Goal: Task Accomplishment & Management: Use online tool/utility

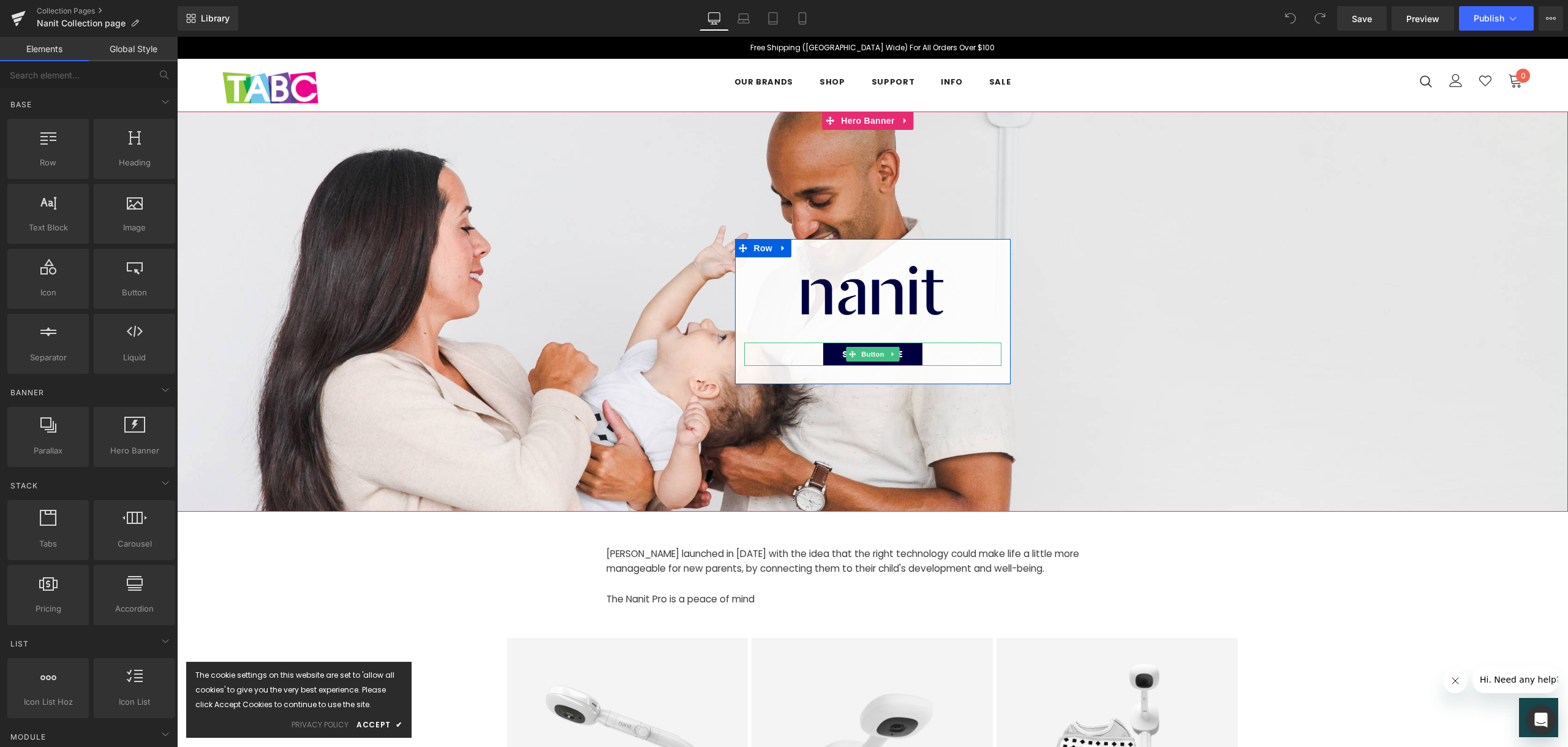
click at [937, 350] on div "Shop range" at bounding box center [872, 354] width 257 height 23
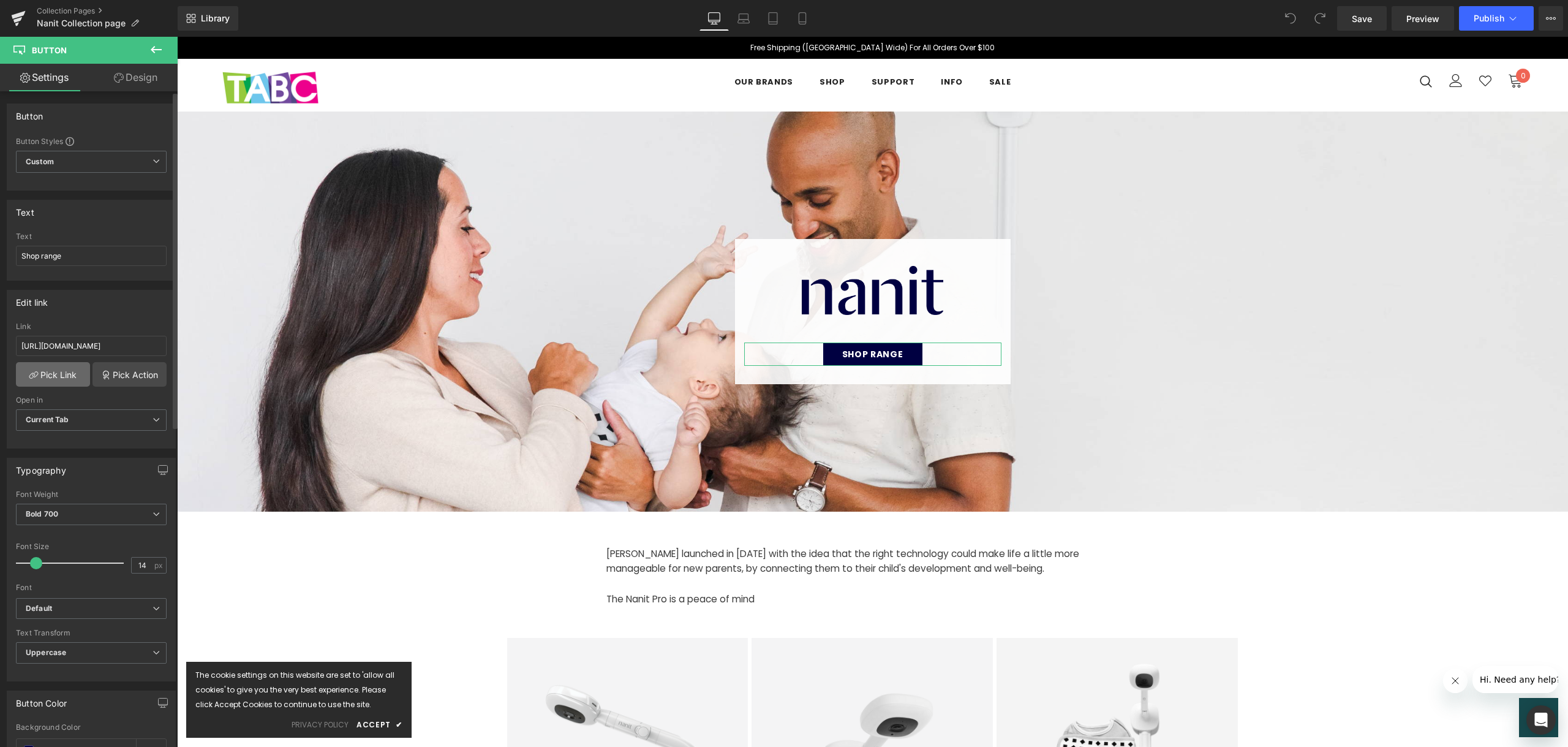
click at [59, 376] on link "Pick Link" at bounding box center [53, 374] width 74 height 25
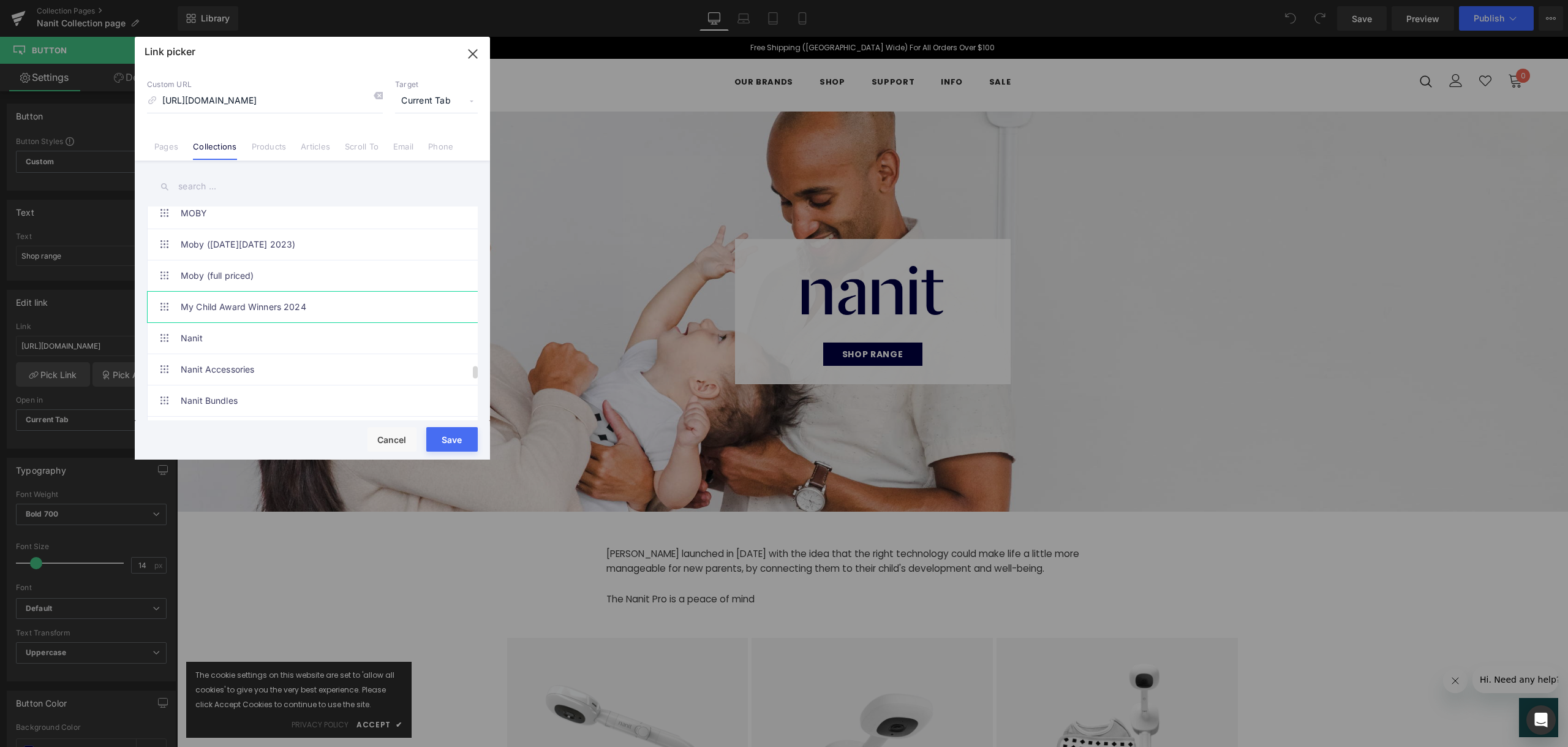
scroll to position [2633, 0]
click at [343, 335] on link "Nanit" at bounding box center [315, 337] width 270 height 30
click at [451, 441] on button "Save" at bounding box center [452, 438] width 52 height 25
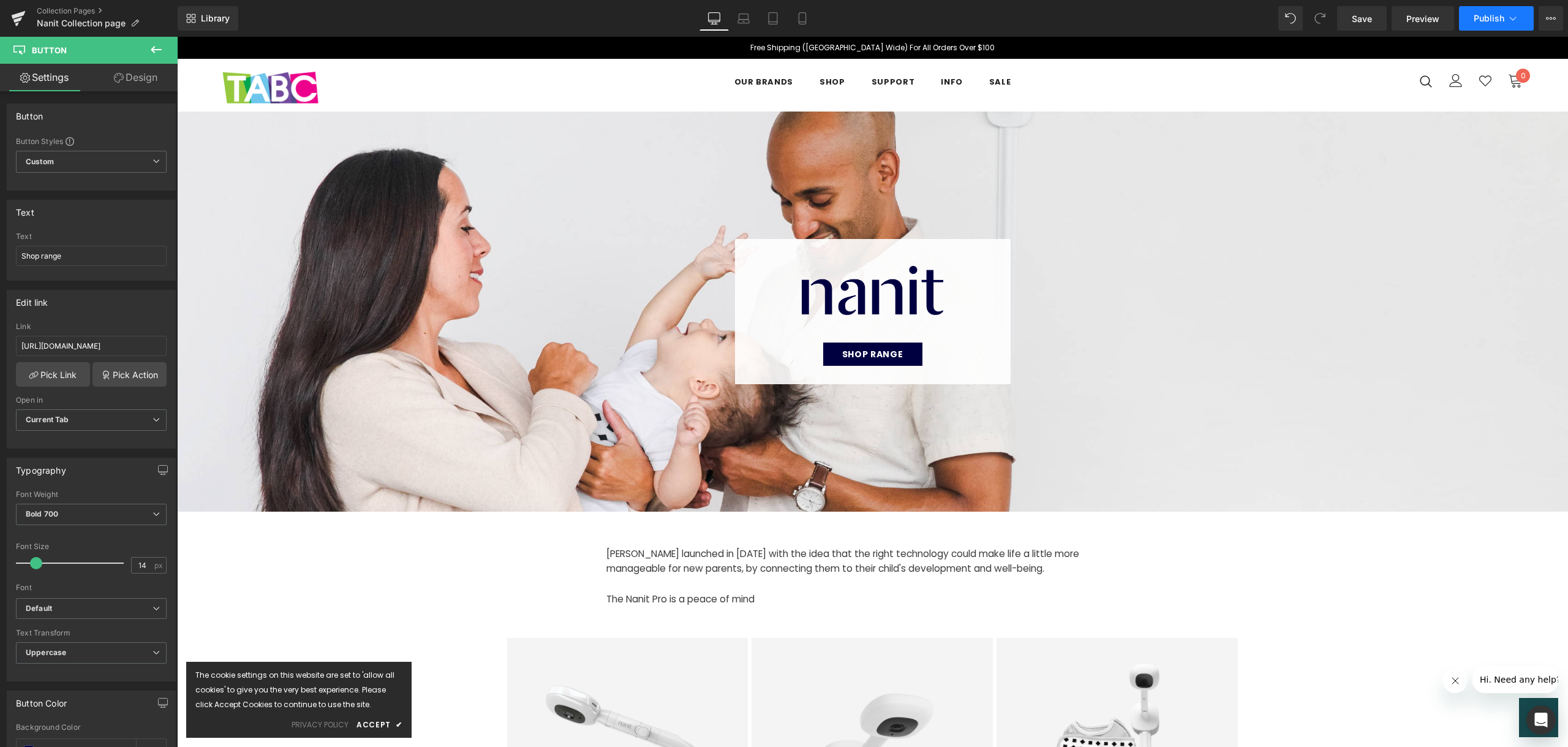
click at [1500, 18] on span "Publish" at bounding box center [1489, 18] width 30 height 10
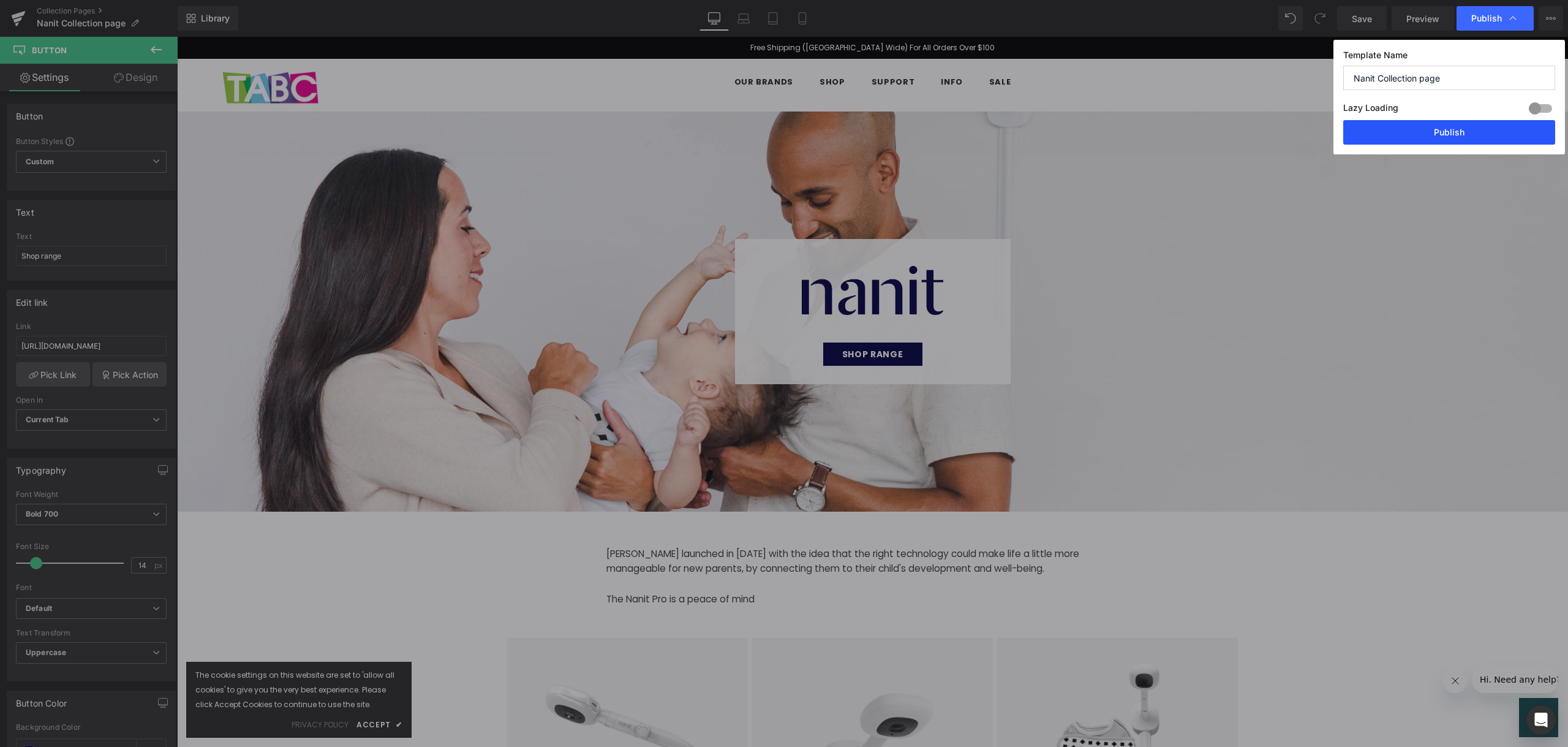
click at [1501, 129] on button "Publish" at bounding box center [1449, 132] width 212 height 25
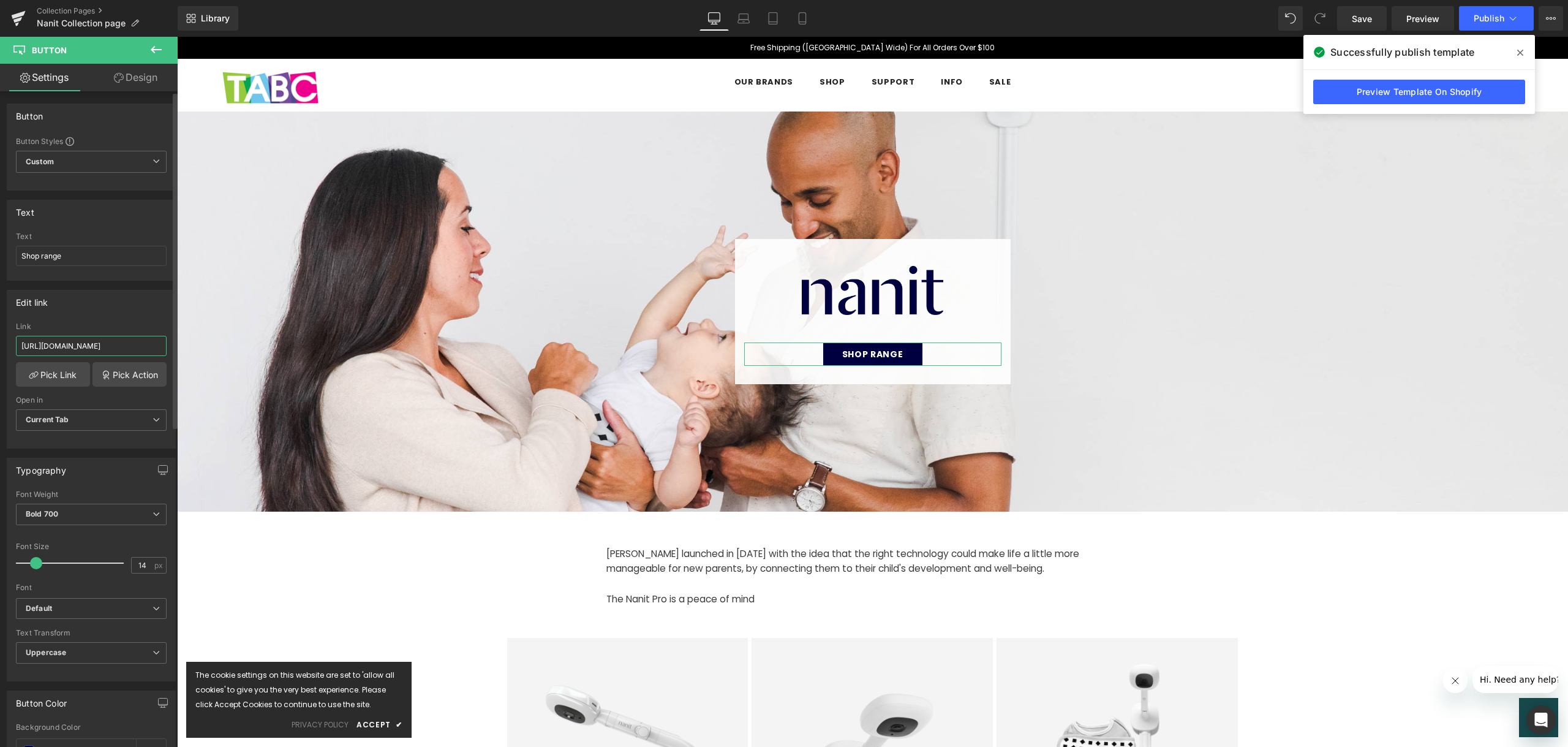
click at [124, 349] on input "[URL][DOMAIN_NAME]" at bounding box center [91, 345] width 151 height 20
click at [79, 368] on link "Pick Link" at bounding box center [53, 374] width 74 height 25
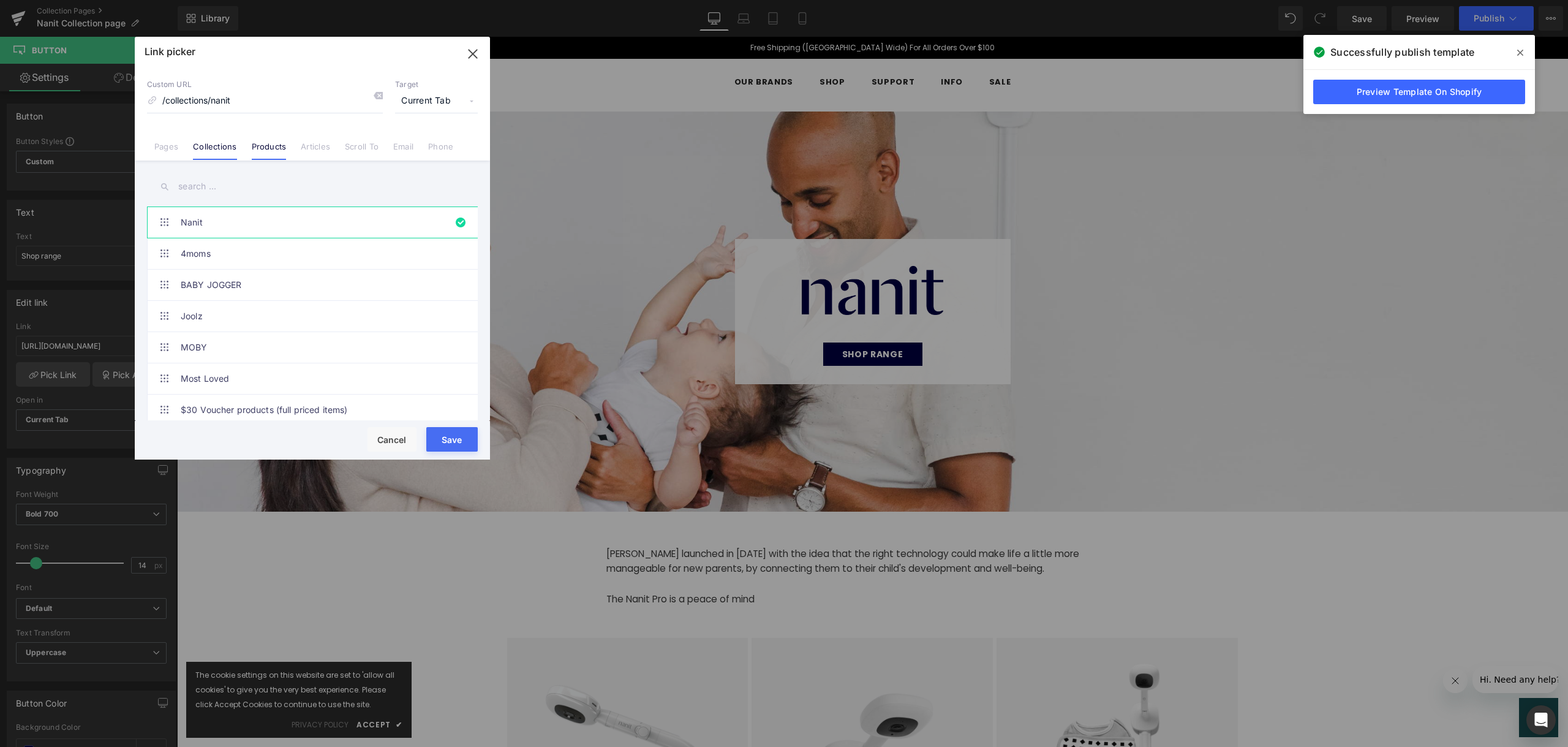
click at [268, 151] on link "Products" at bounding box center [269, 151] width 35 height 18
click at [200, 146] on link "Collections" at bounding box center [214, 151] width 43 height 18
click at [157, 156] on link "Pages" at bounding box center [167, 151] width 24 height 18
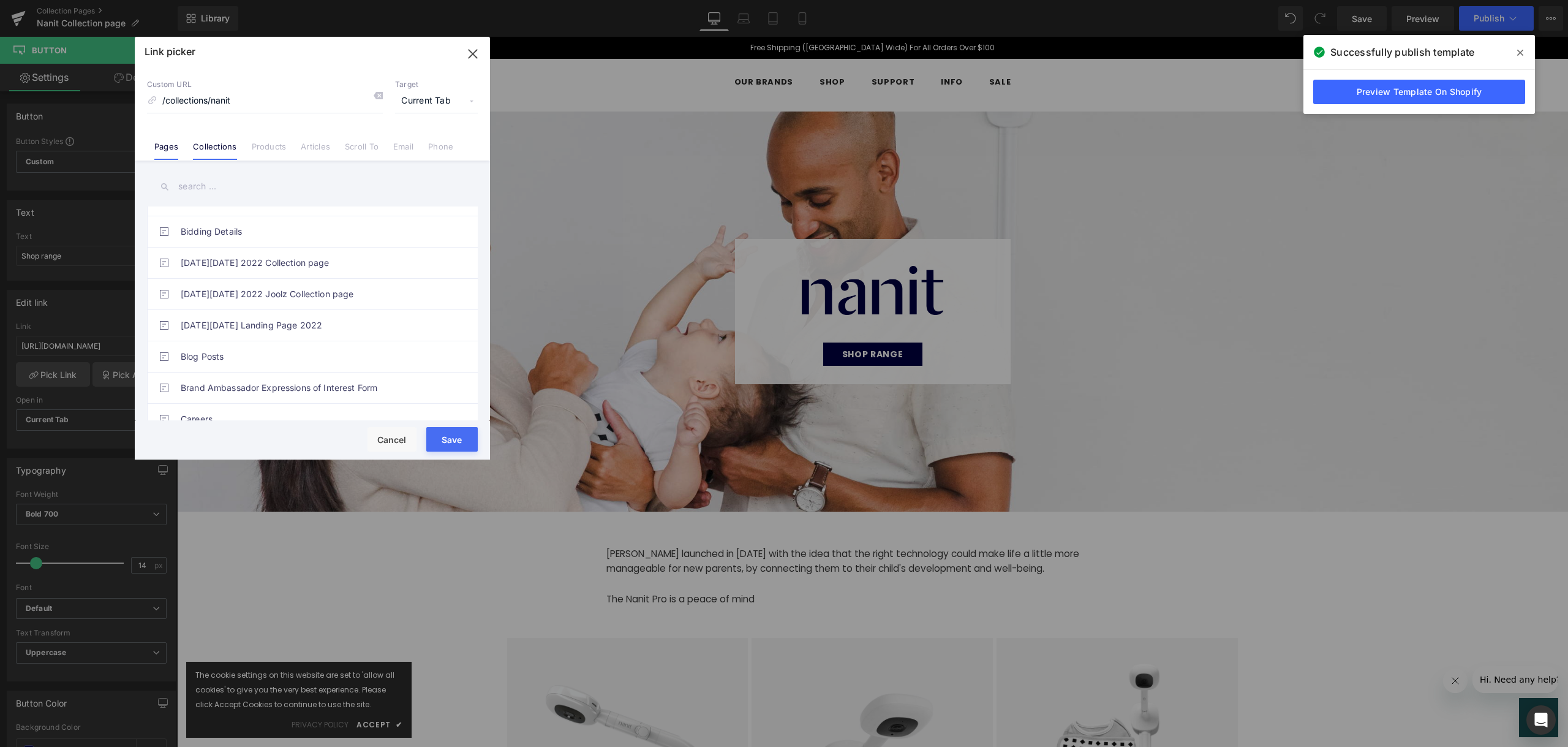
click at [228, 145] on link "Collections" at bounding box center [214, 151] width 43 height 18
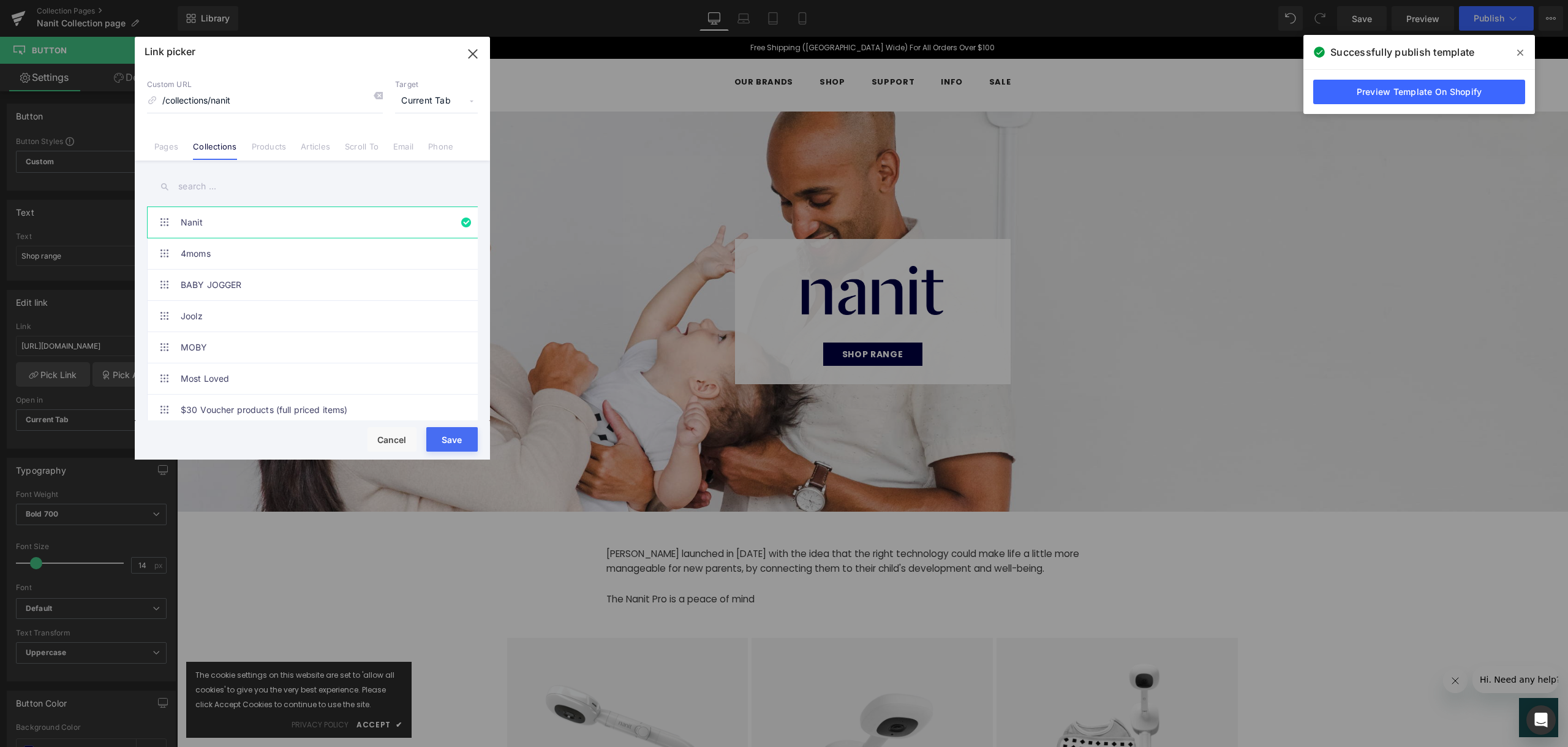
click at [448, 439] on button "Save" at bounding box center [452, 438] width 52 height 25
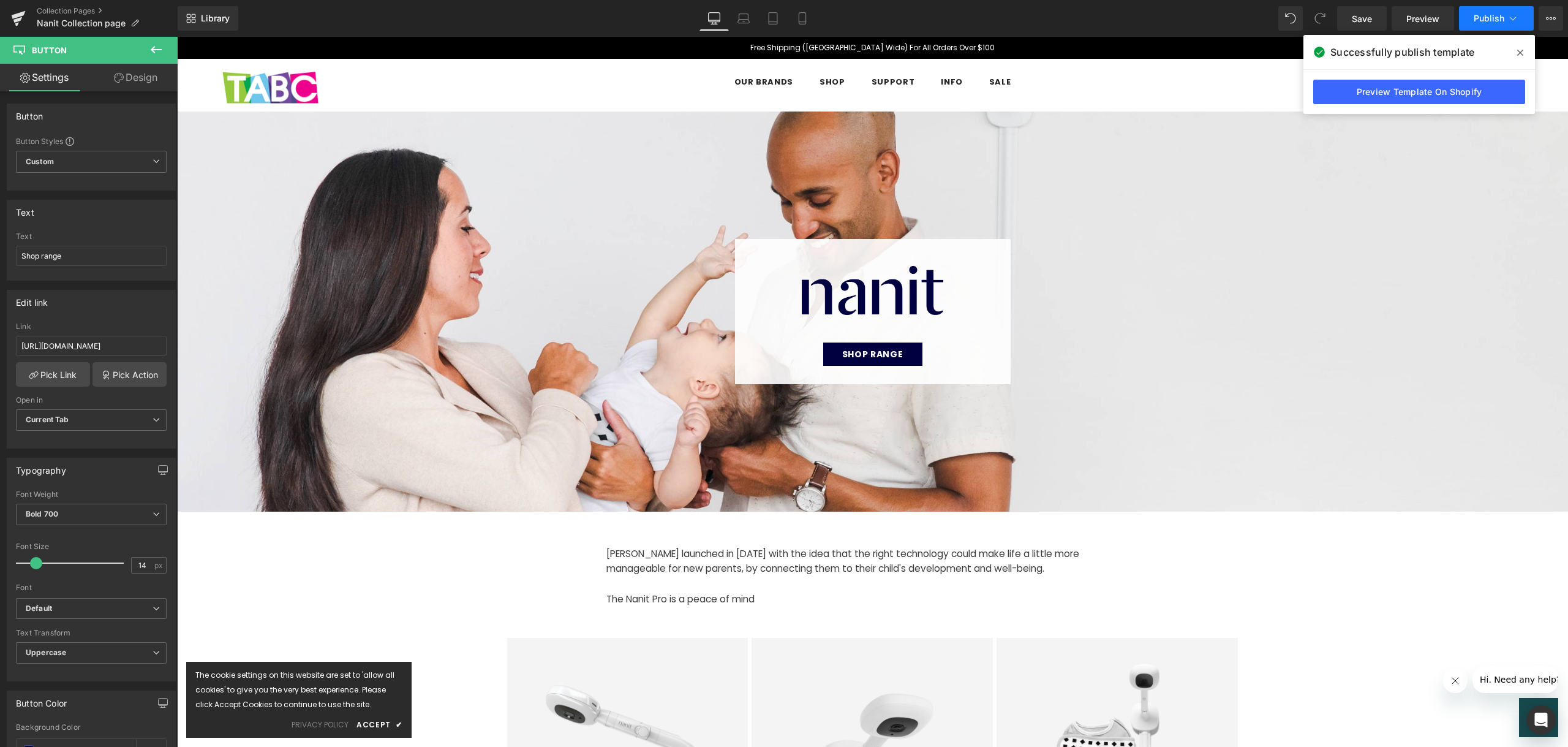
click at [1491, 24] on button "Publish" at bounding box center [1496, 18] width 75 height 25
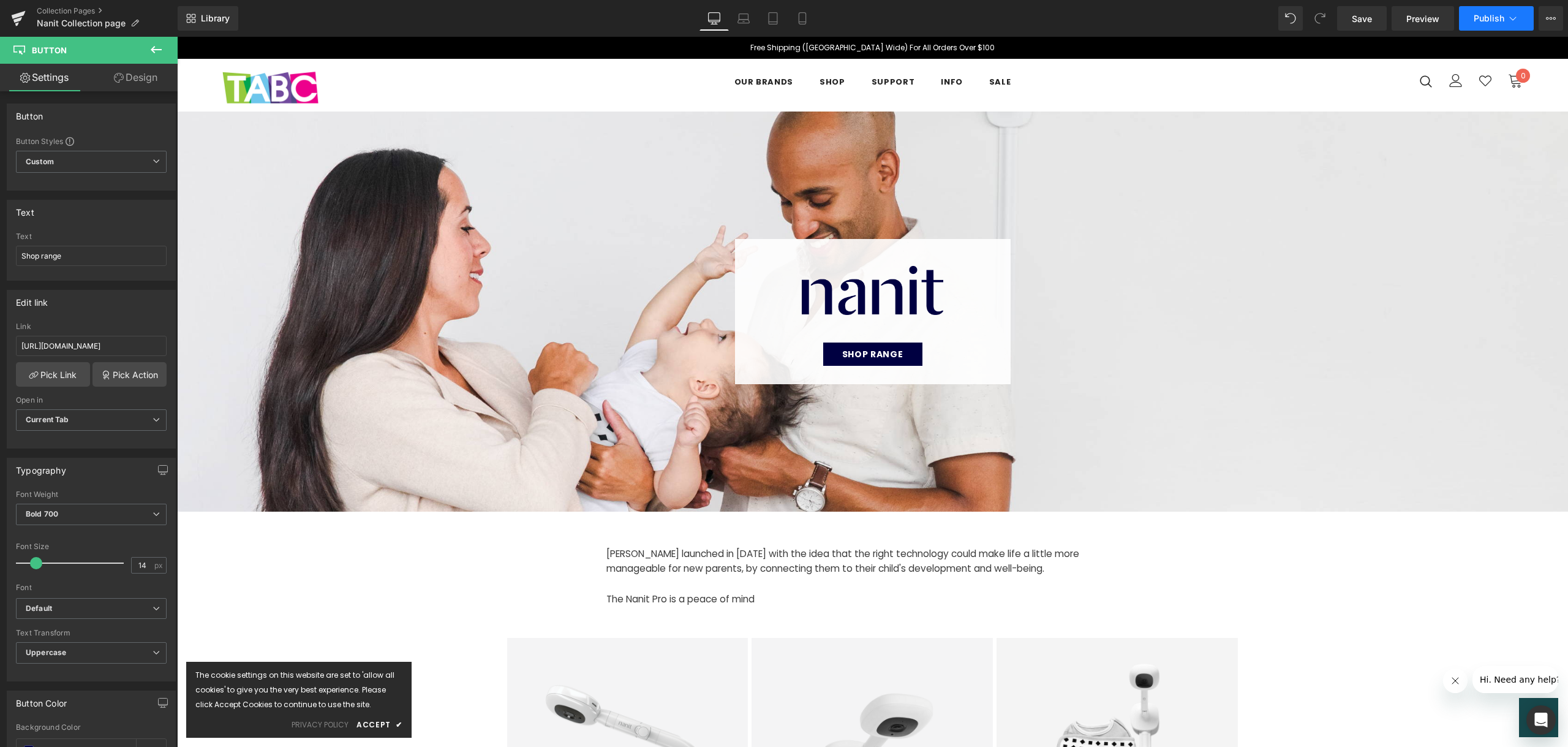
click at [1514, 19] on icon at bounding box center [1513, 18] width 12 height 12
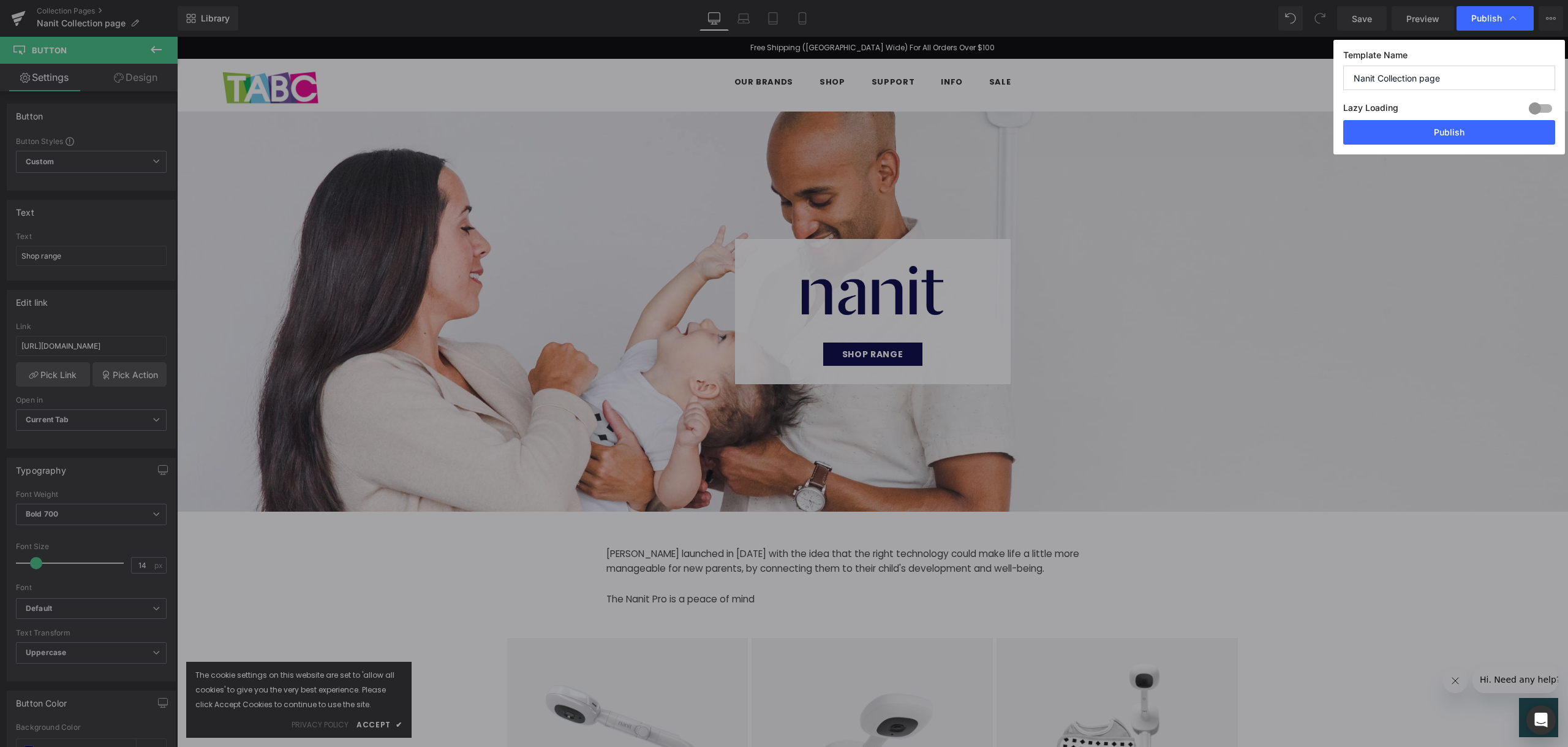
click at [1514, 73] on input "Nanit Collection page" at bounding box center [1449, 77] width 212 height 25
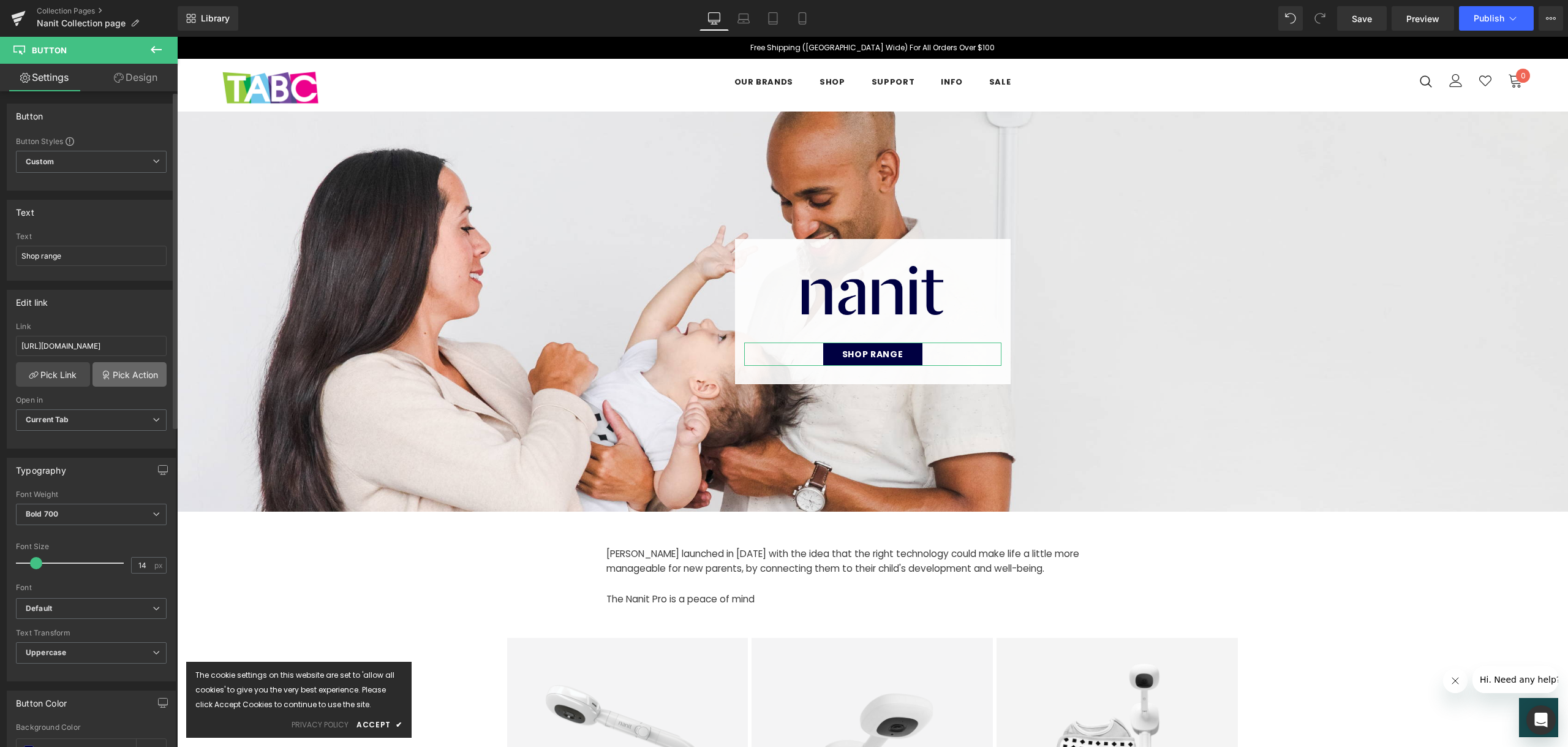
click at [135, 374] on link "Pick Action" at bounding box center [129, 374] width 74 height 25
click at [124, 483] on div "Button Button Styles Custom Custom Setup Global Style Custom Setup Global Style…" at bounding box center [91, 714] width 183 height 1246
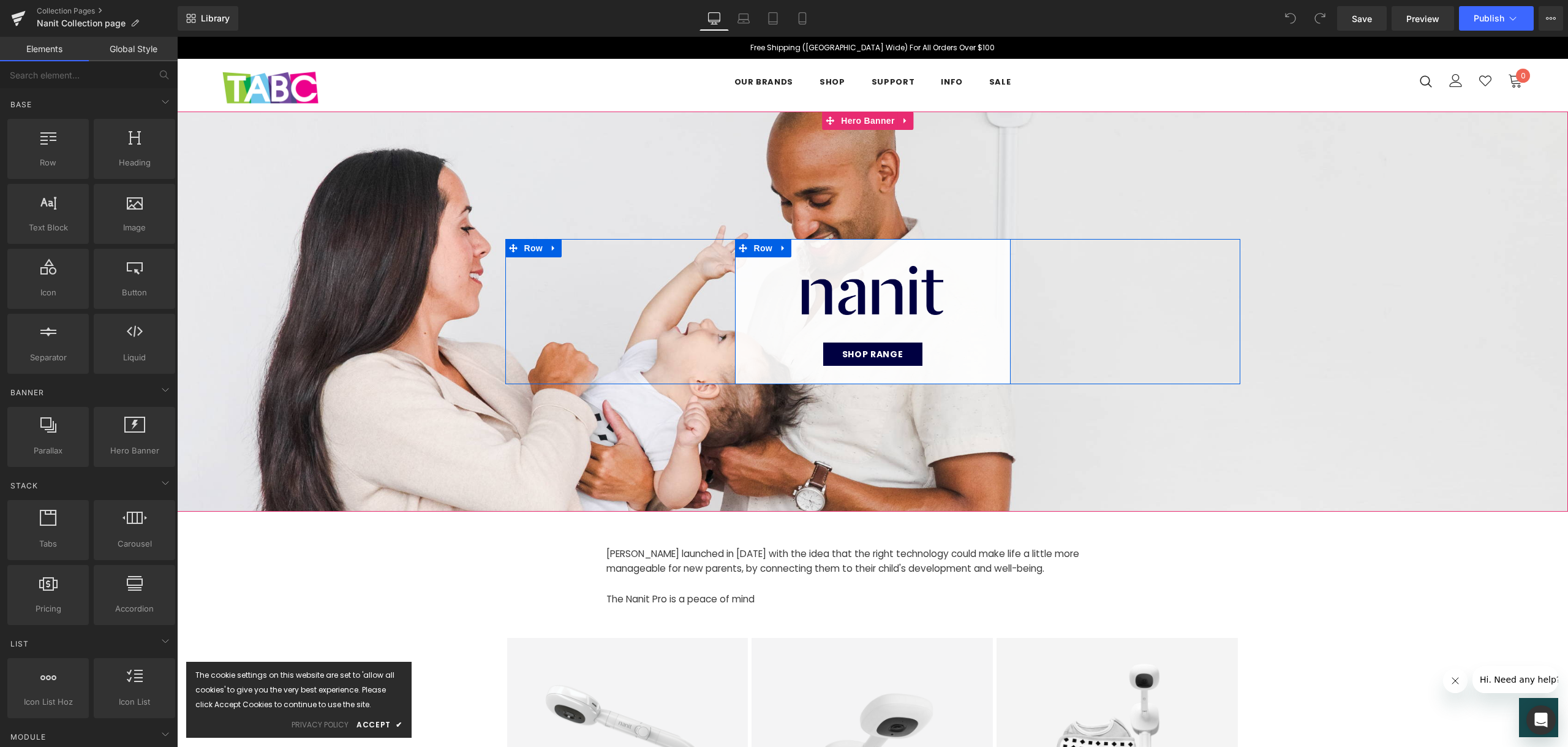
click at [982, 322] on div "Image Shop range Button" at bounding box center [872, 321] width 275 height 116
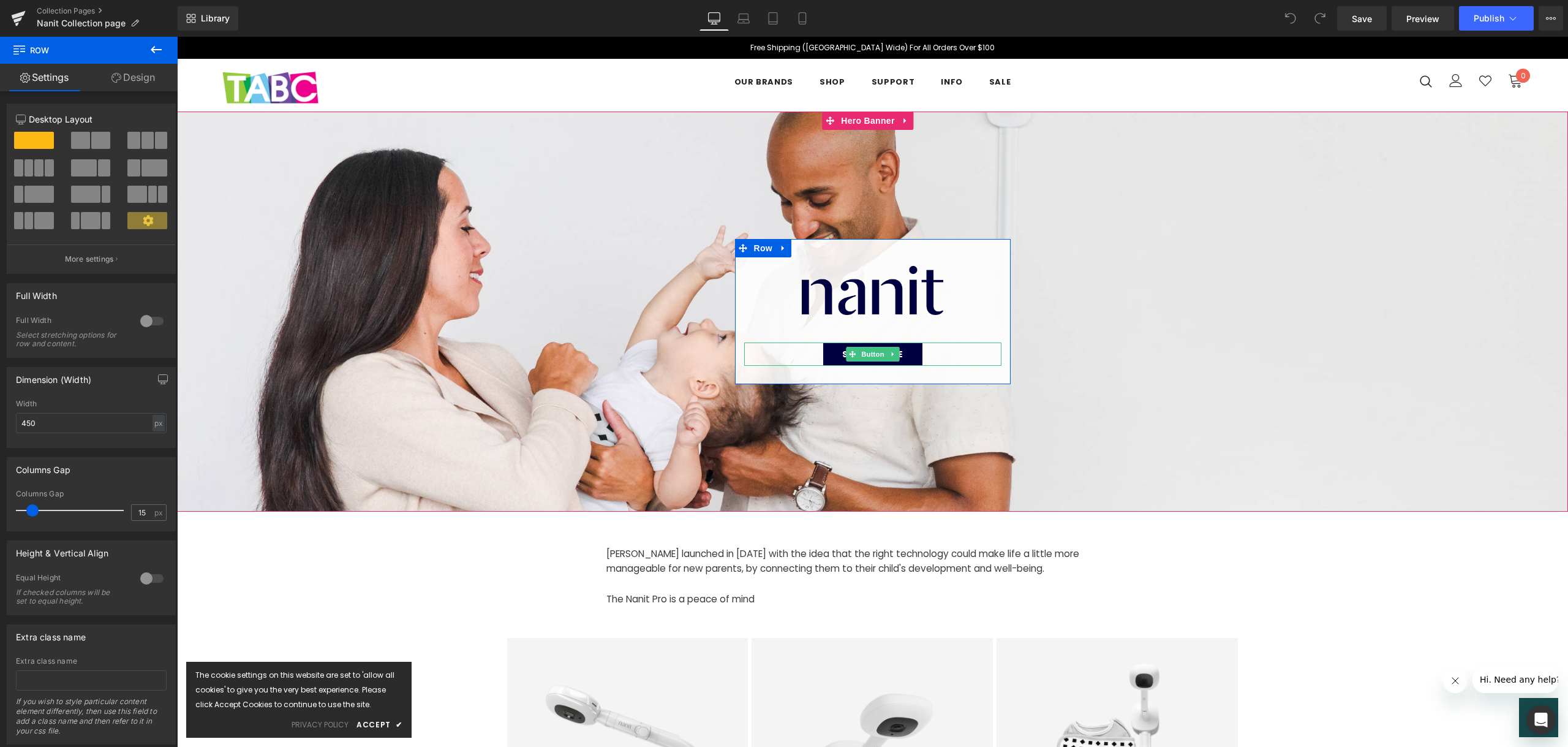
click at [913, 352] on link "Shop range" at bounding box center [873, 354] width 99 height 23
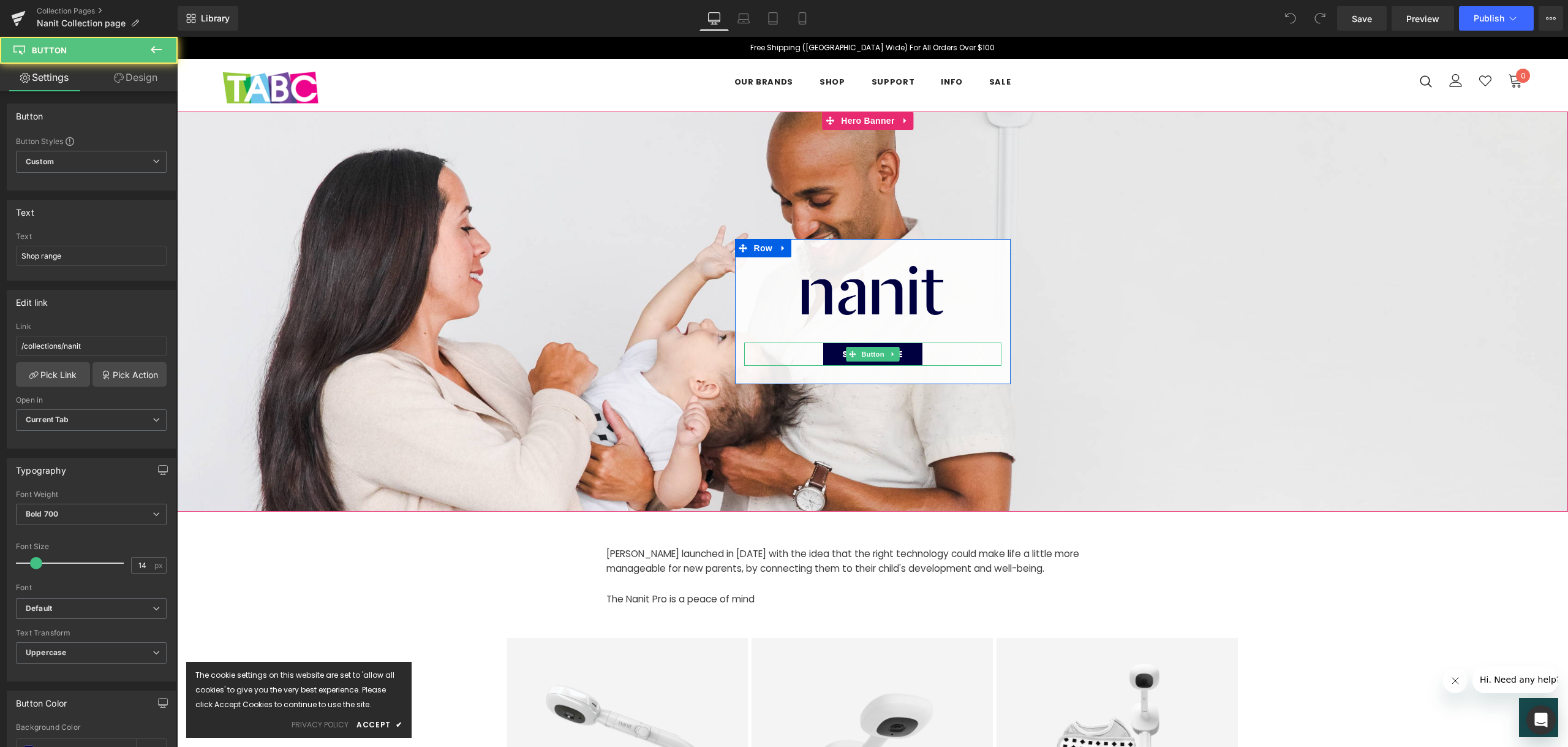
click at [944, 355] on div "Shop range" at bounding box center [872, 354] width 257 height 23
click at [870, 357] on span "Button" at bounding box center [872, 354] width 29 height 15
click at [868, 356] on span "Button" at bounding box center [872, 354] width 29 height 15
click at [902, 354] on link "Shop range" at bounding box center [873, 354] width 99 height 23
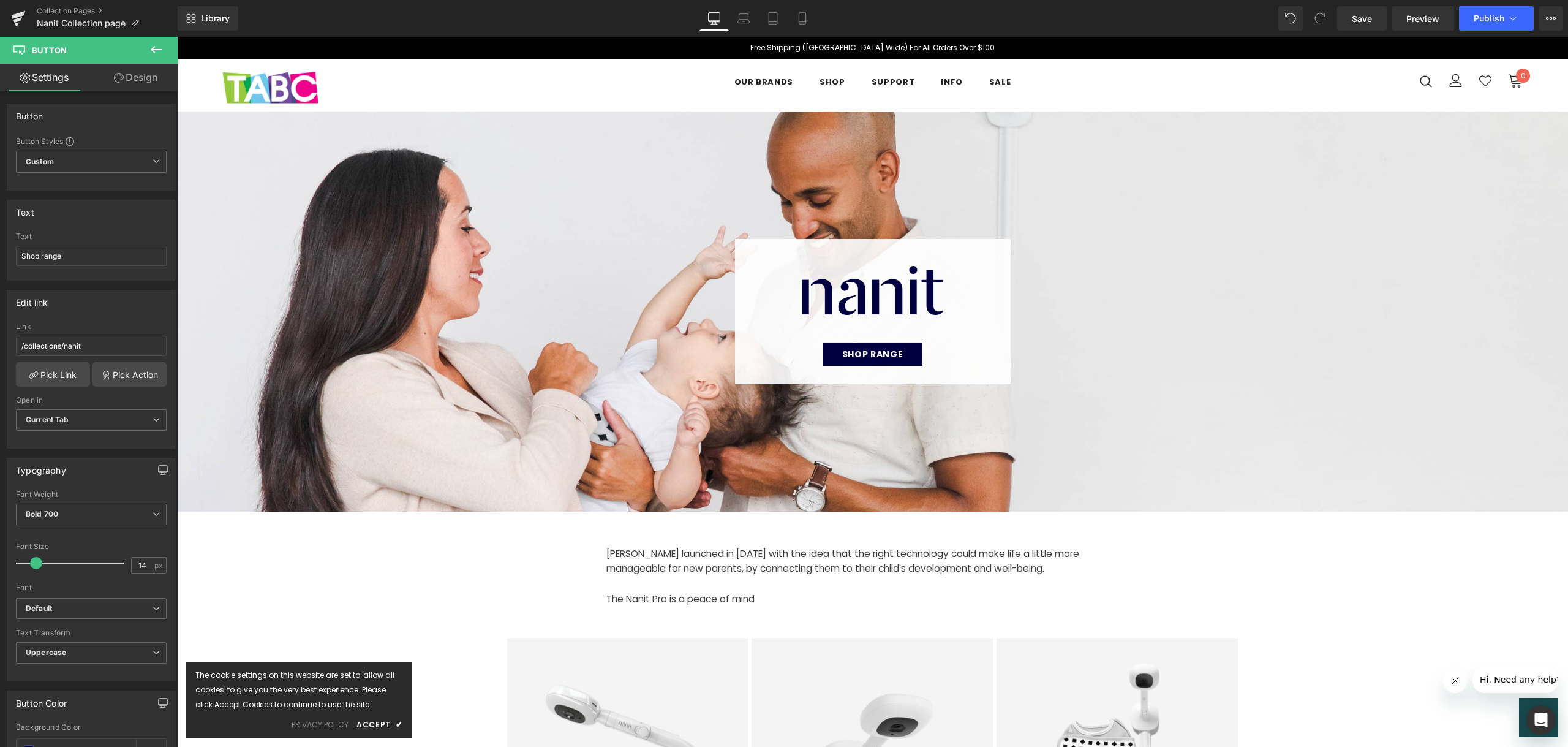
click at [170, 20] on ul "Collection Pages Nanit Collection page" at bounding box center [107, 18] width 141 height 25
click at [228, 11] on link "Library" at bounding box center [208, 18] width 61 height 25
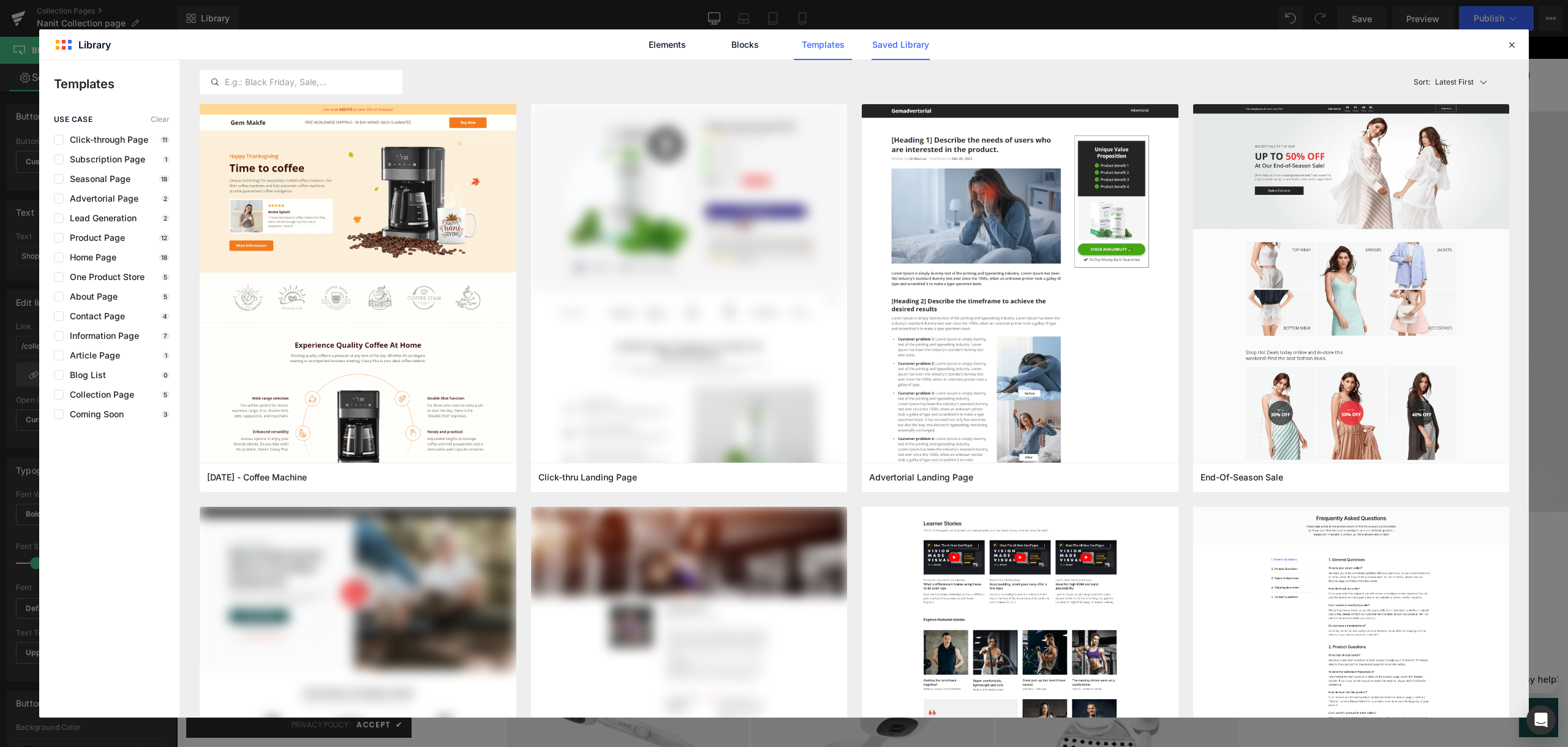
click at [926, 41] on link "Saved Library" at bounding box center [900, 44] width 58 height 30
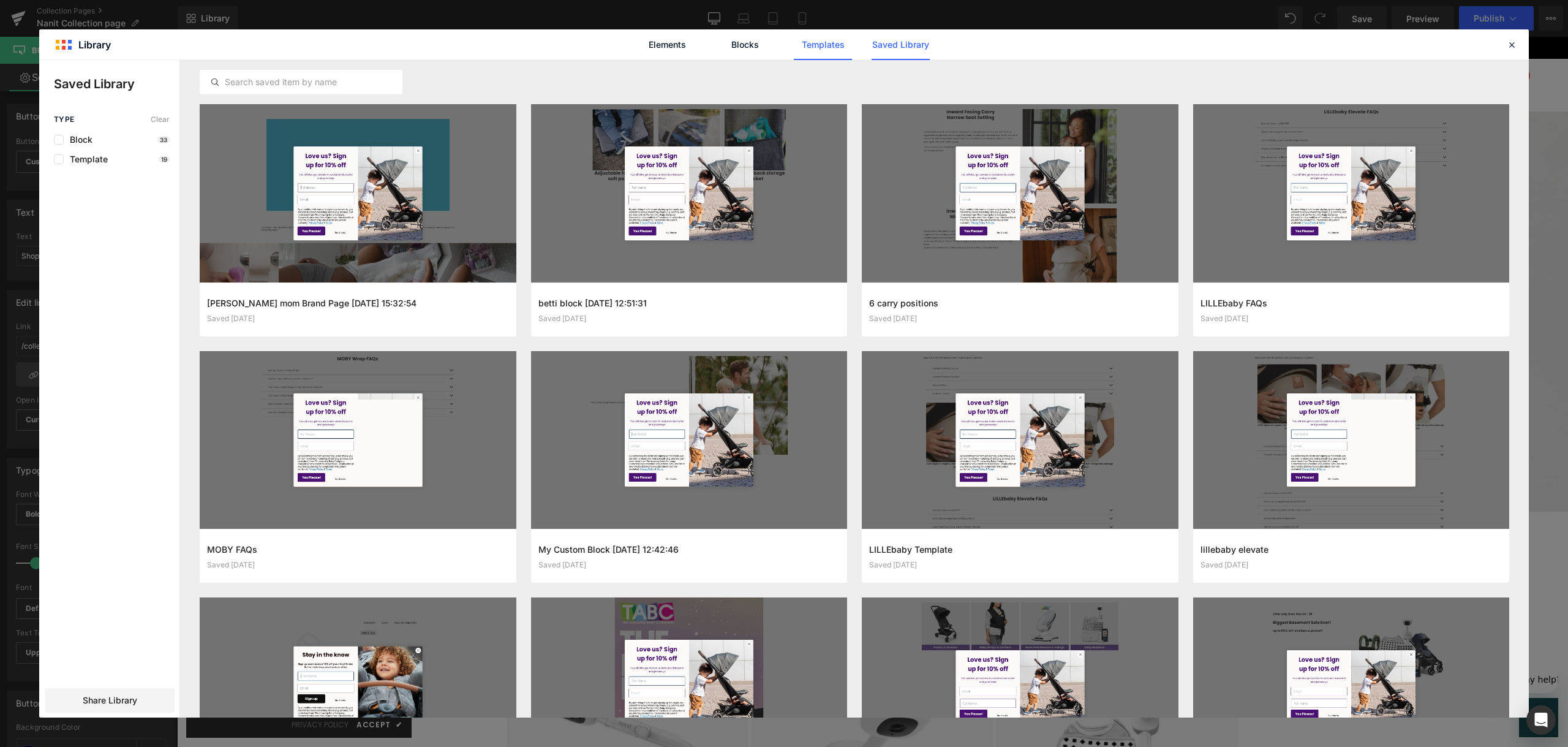
click at [827, 44] on link "Templates" at bounding box center [823, 44] width 58 height 30
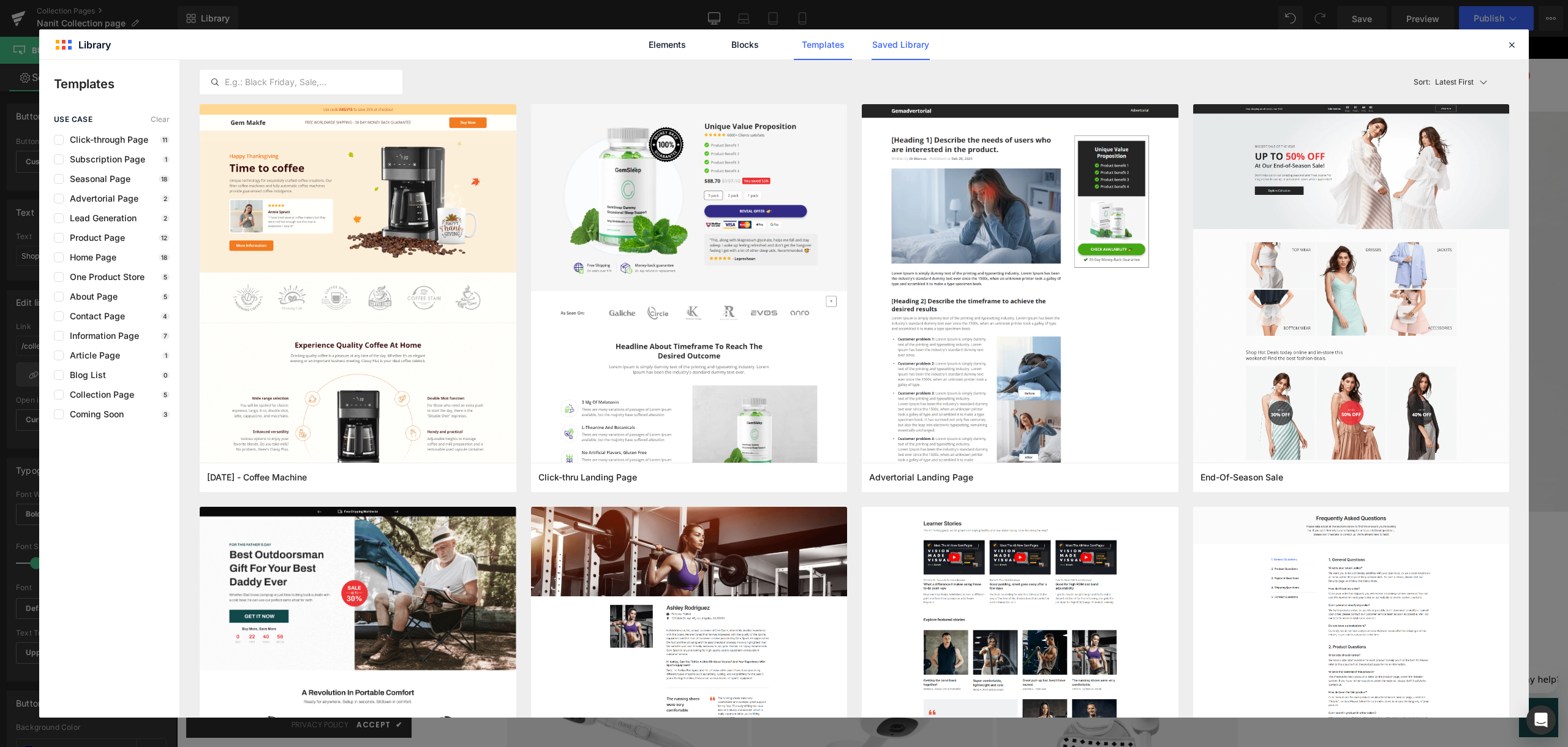
click at [897, 49] on link "Saved Library" at bounding box center [900, 44] width 58 height 30
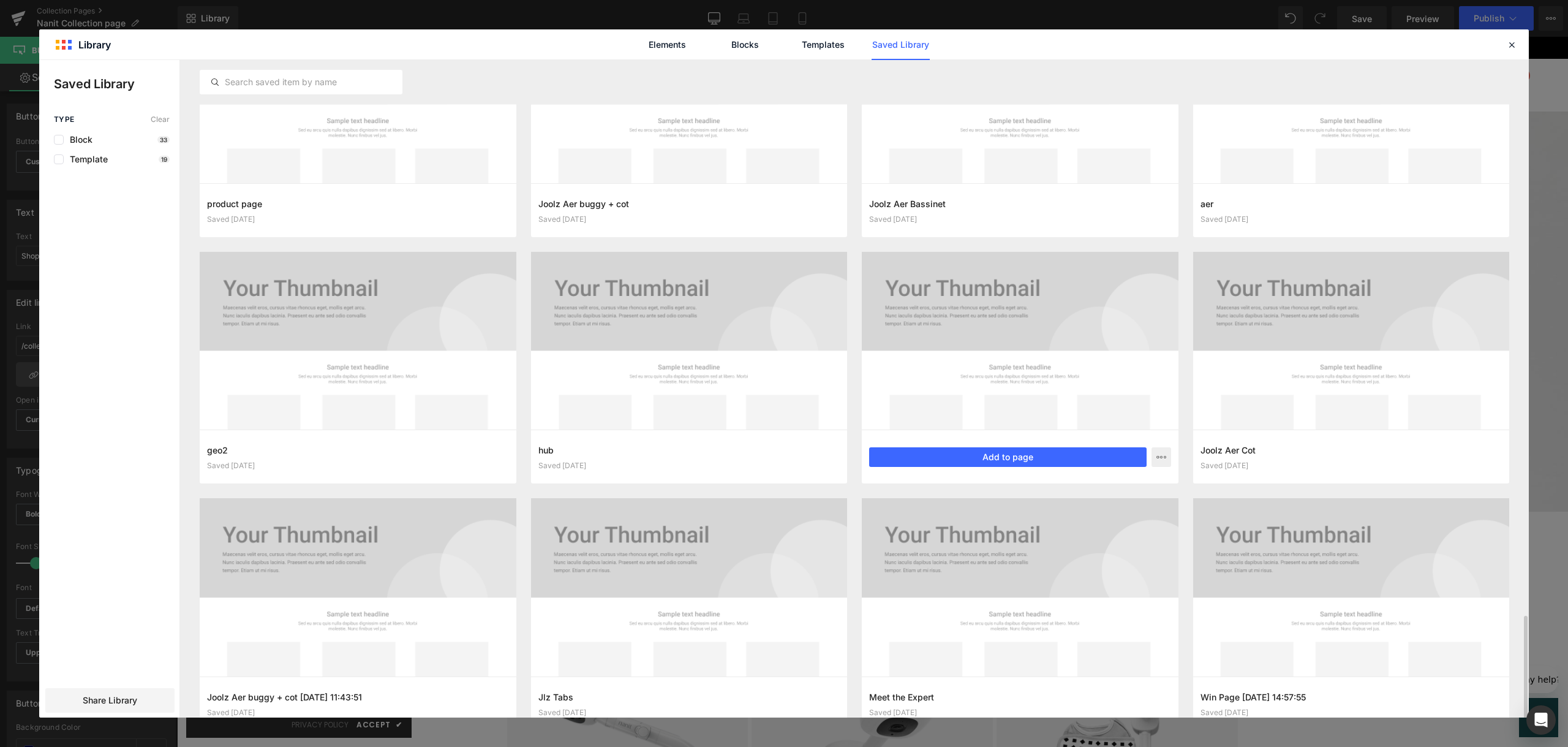
scroll to position [2595, 0]
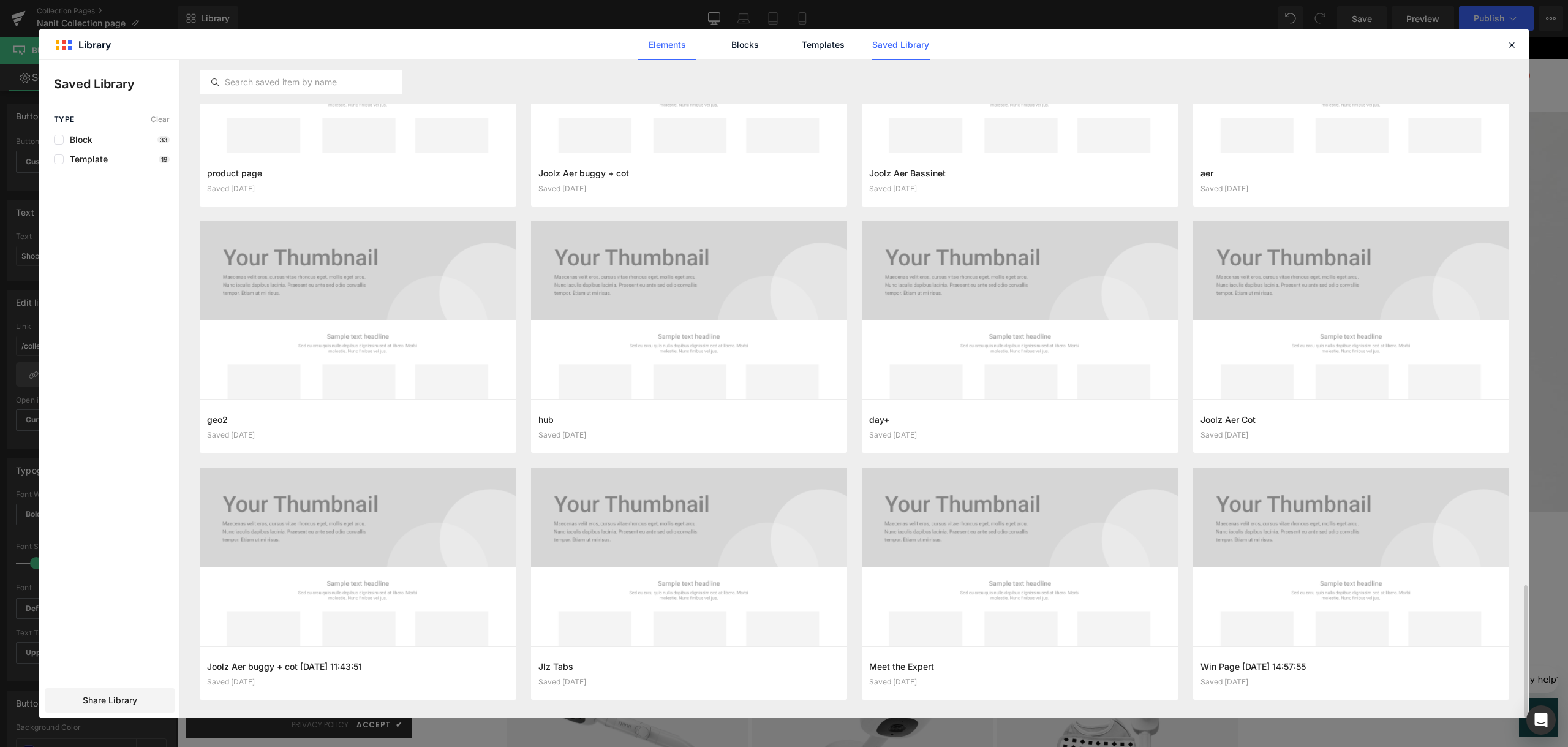
click at [670, 41] on link "Elements" at bounding box center [667, 44] width 58 height 30
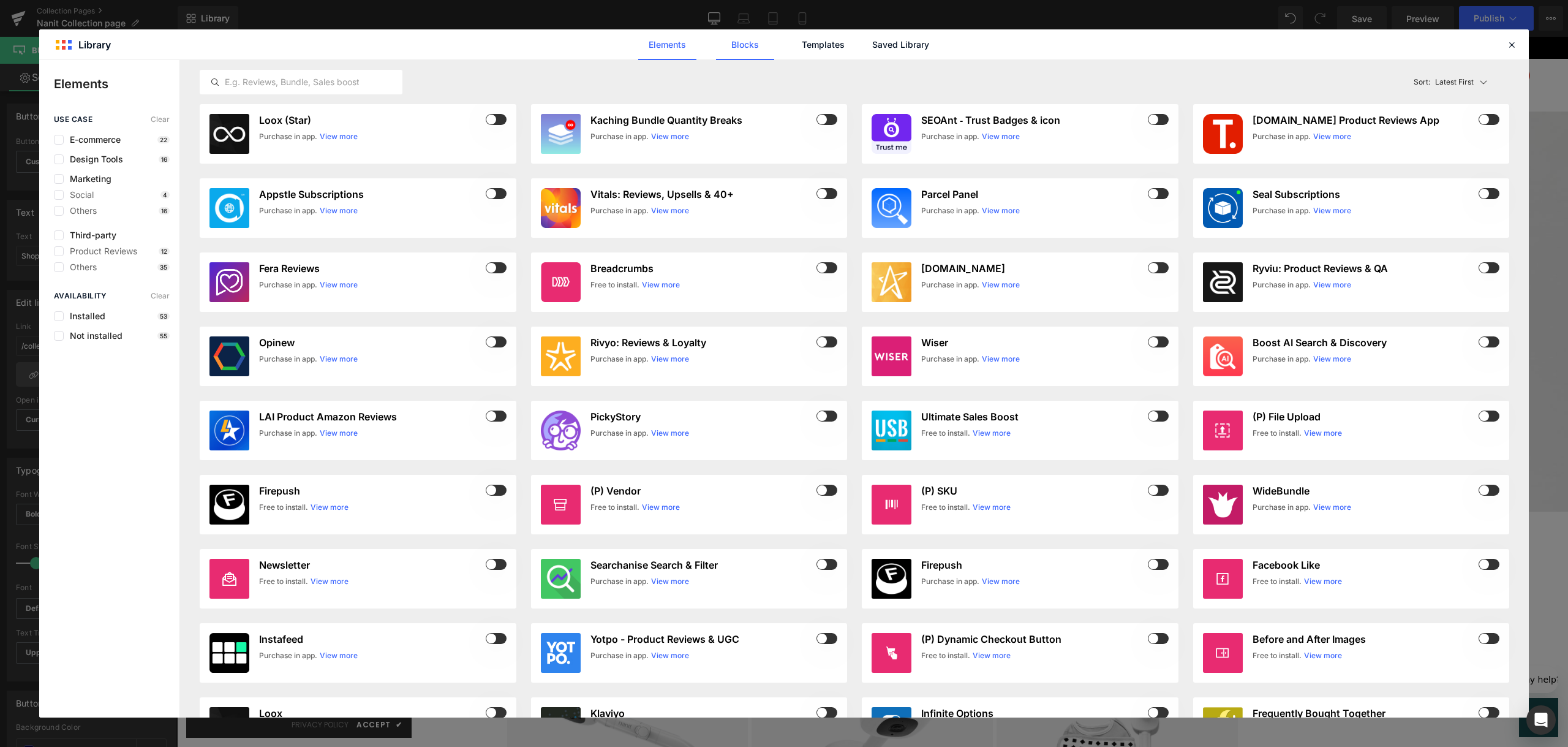
click at [725, 43] on link "Blocks" at bounding box center [744, 44] width 58 height 30
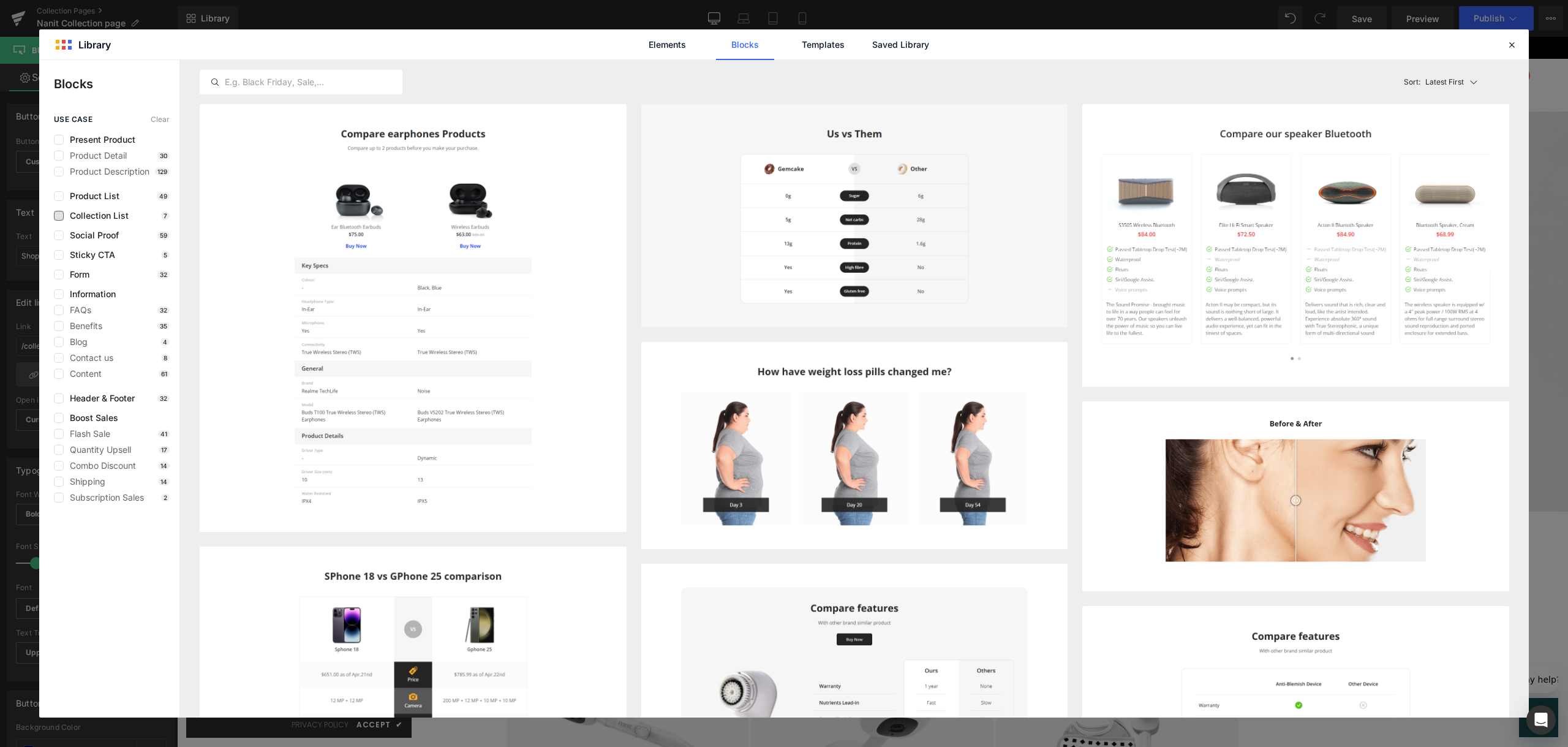
click at [122, 210] on div "use case Clear Present Product Product Detail 30 Product Description 129 Produc…" at bounding box center [110, 309] width 140 height 387
click at [118, 211] on span "Collection List" at bounding box center [96, 216] width 64 height 10
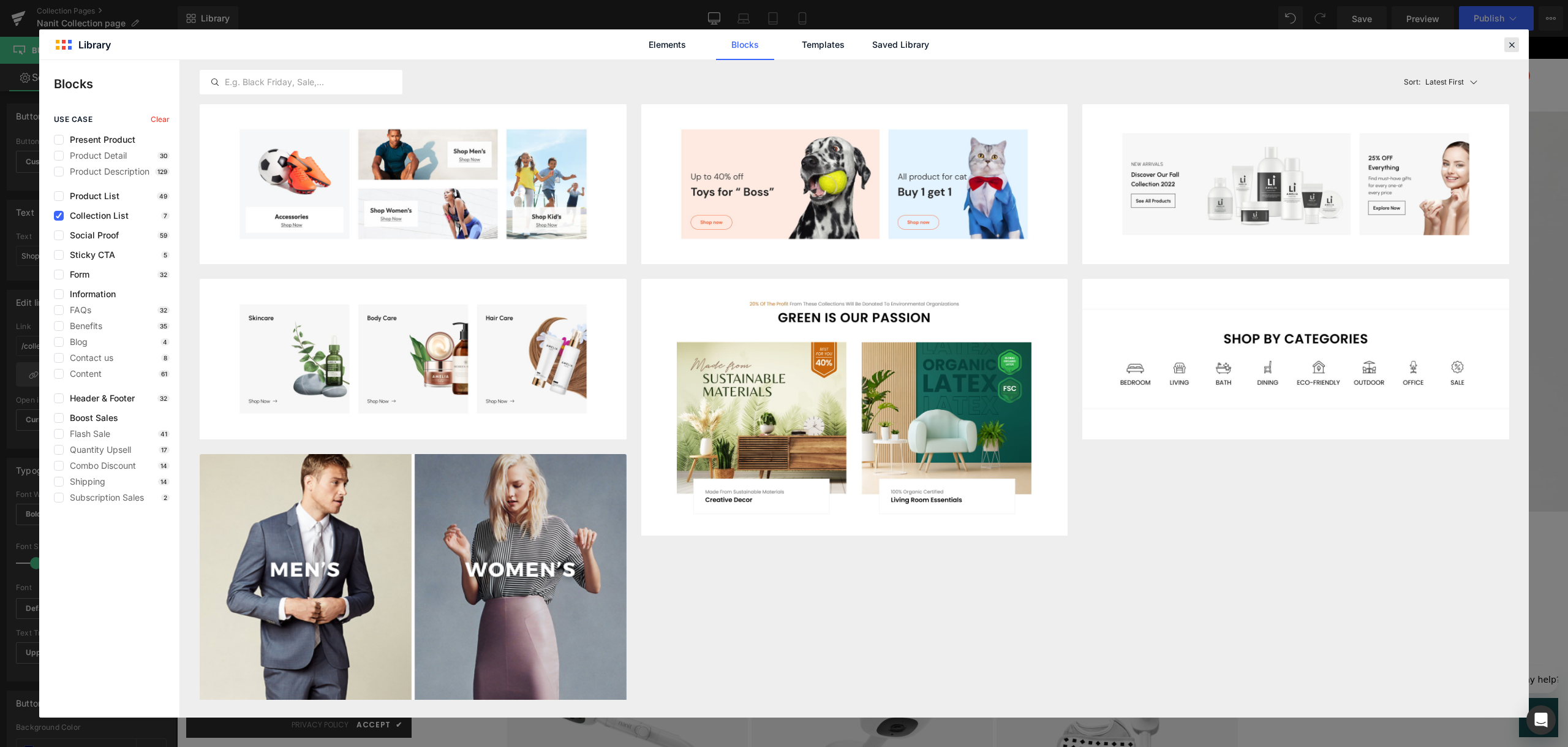
drag, startPoint x: 1507, startPoint y: 41, endPoint x: 1329, endPoint y: 4, distance: 181.8
click at [1507, 41] on icon at bounding box center [1512, 45] width 11 height 11
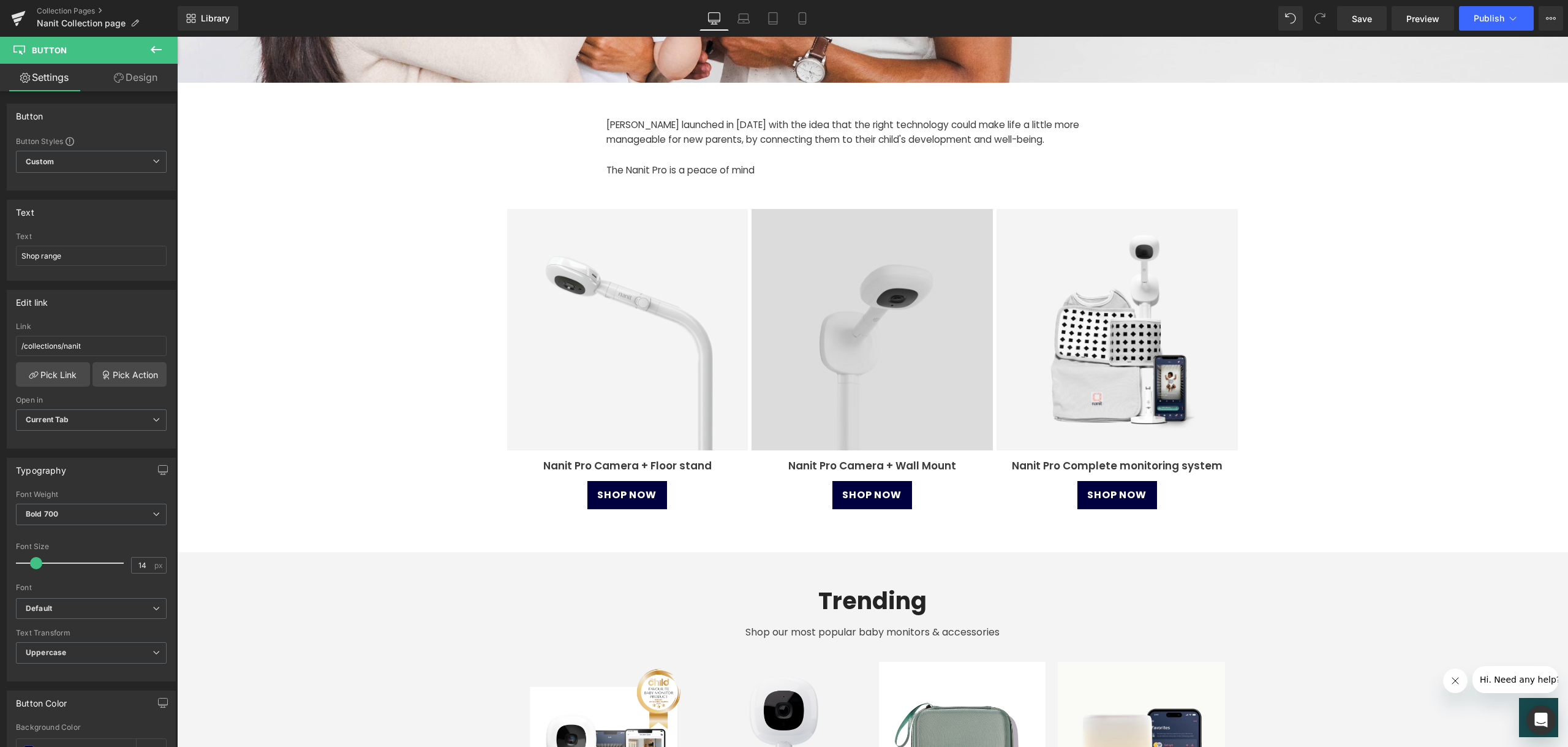
scroll to position [0, 0]
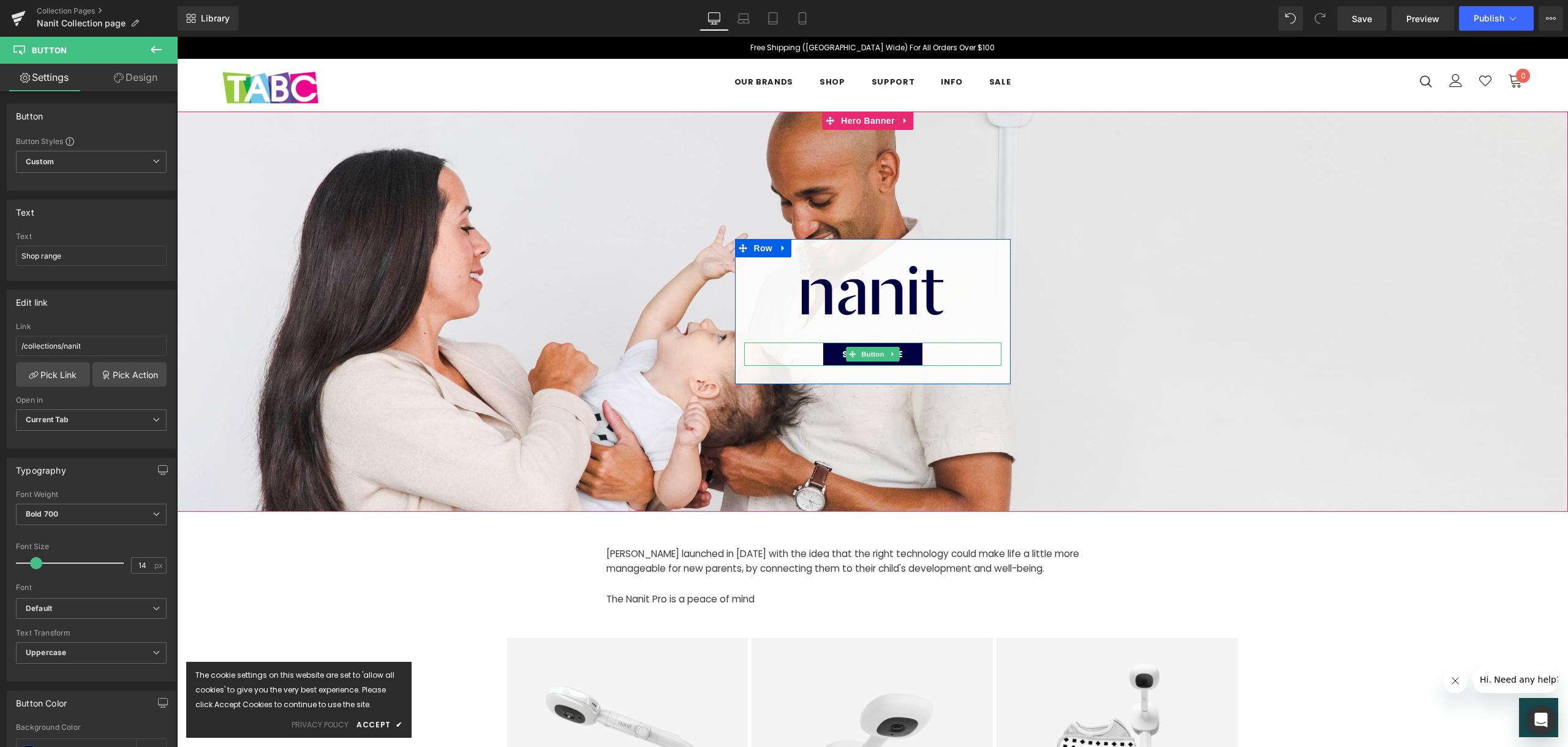
click at [912, 361] on link "Shop range" at bounding box center [873, 354] width 99 height 23
click at [939, 361] on div "Shop range" at bounding box center [872, 354] width 257 height 23
click at [68, 372] on link "Pick Link" at bounding box center [53, 374] width 74 height 25
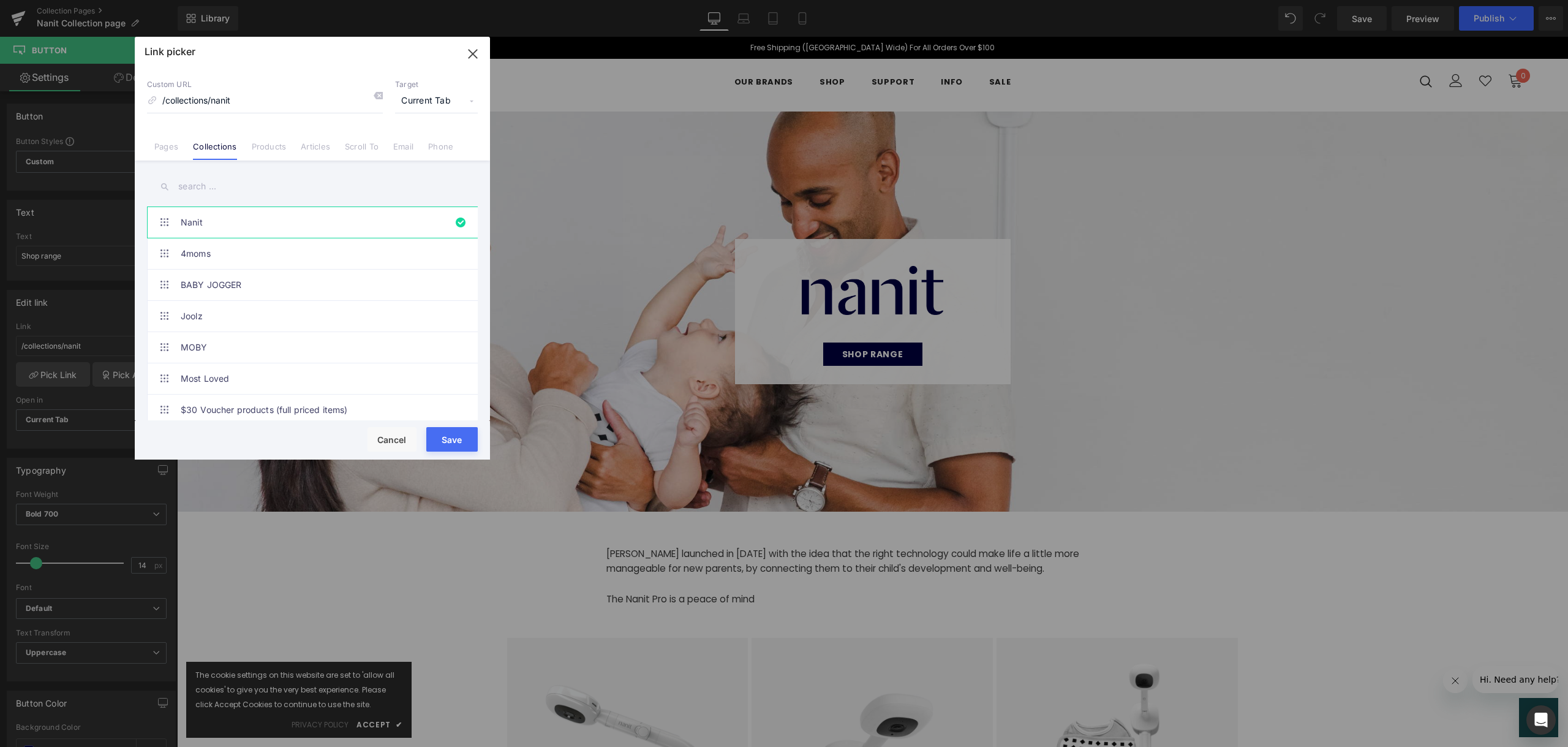
click at [336, 180] on input "text" at bounding box center [312, 187] width 331 height 28
type input "na"
click at [341, 346] on link "Nanit Products" at bounding box center [315, 346] width 270 height 30
click at [468, 445] on button "Save" at bounding box center [452, 438] width 52 height 25
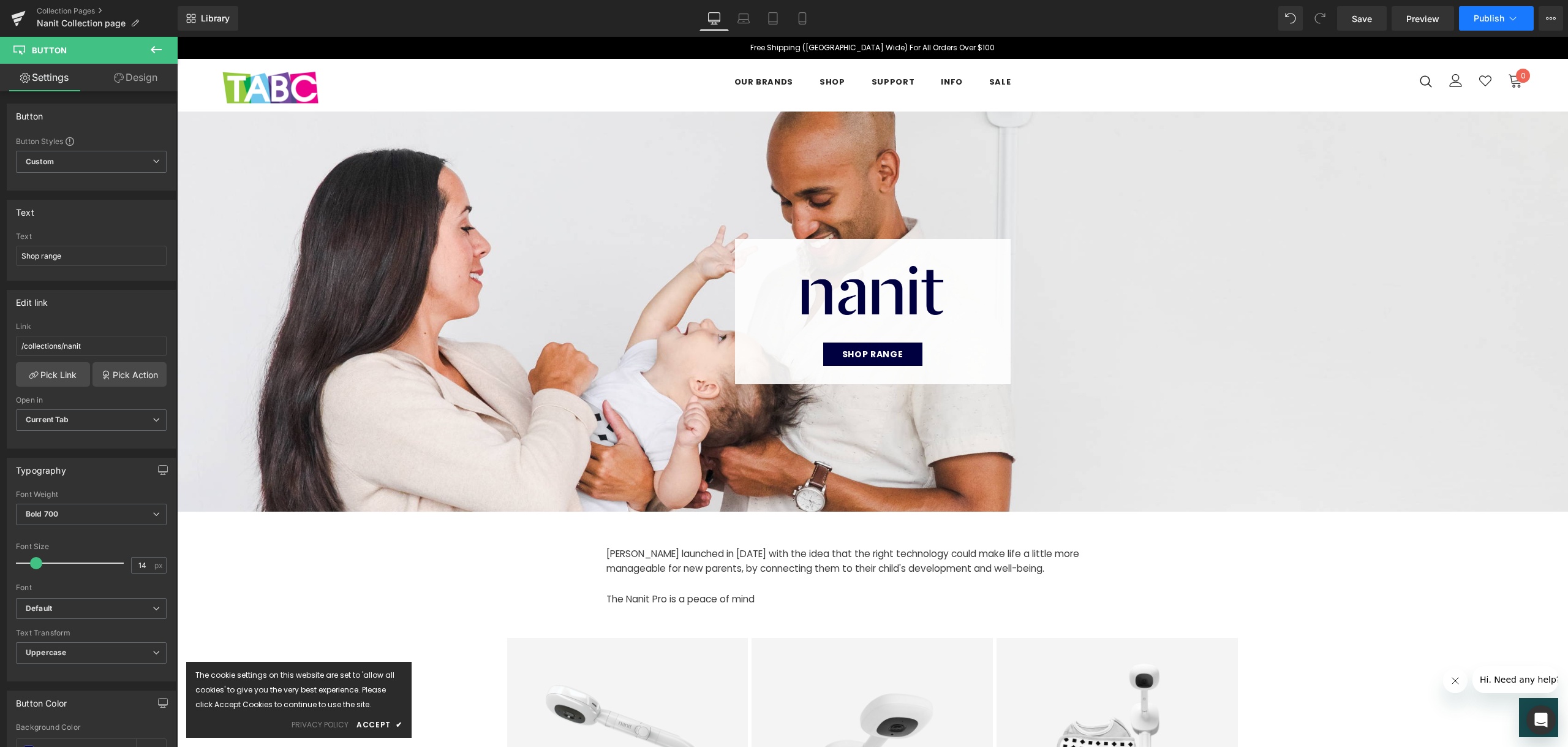
click at [1478, 19] on span "Publish" at bounding box center [1489, 18] width 30 height 10
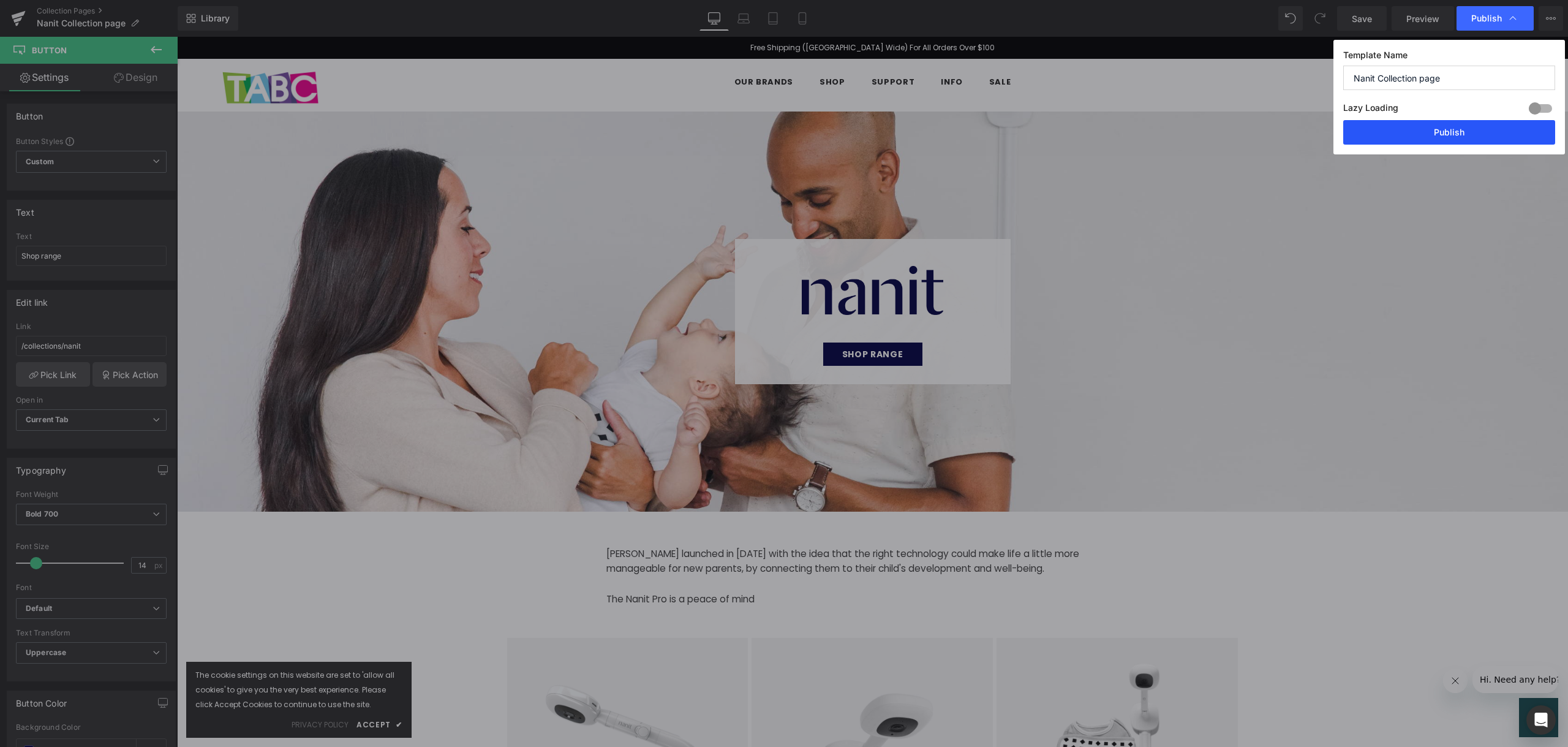
click at [1433, 125] on button "Publish" at bounding box center [1449, 132] width 212 height 25
